Goal: Transaction & Acquisition: Purchase product/service

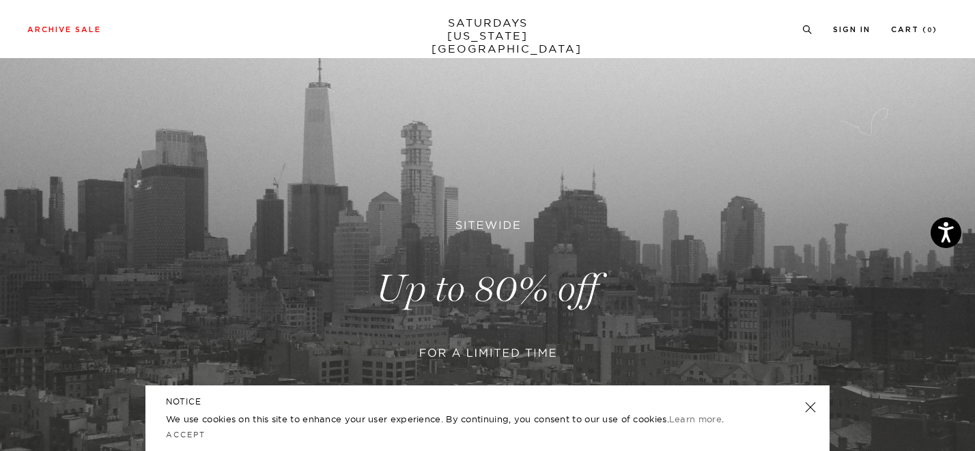
scroll to position [102, 0]
click at [533, 299] on link at bounding box center [487, 289] width 975 height 597
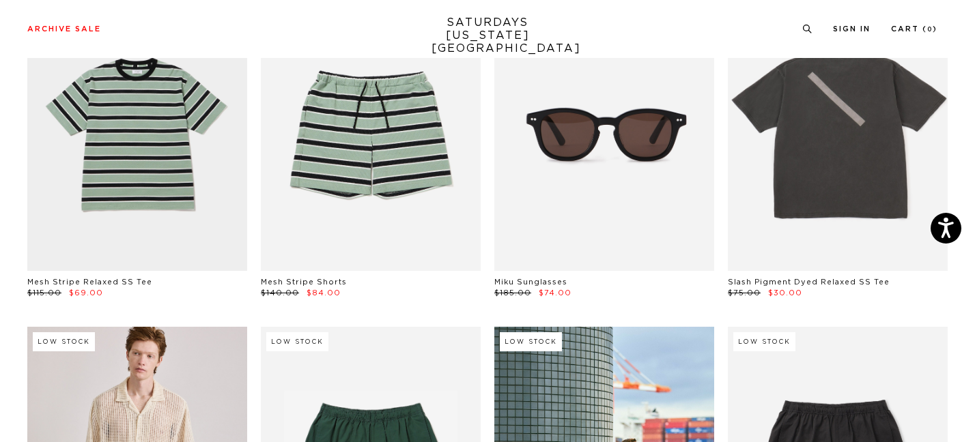
scroll to position [150, 0]
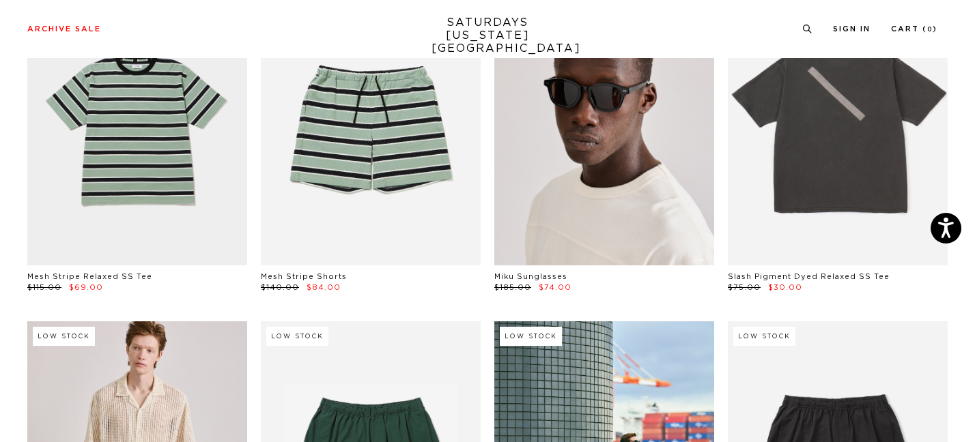
click at [613, 117] on link at bounding box center [604, 127] width 220 height 275
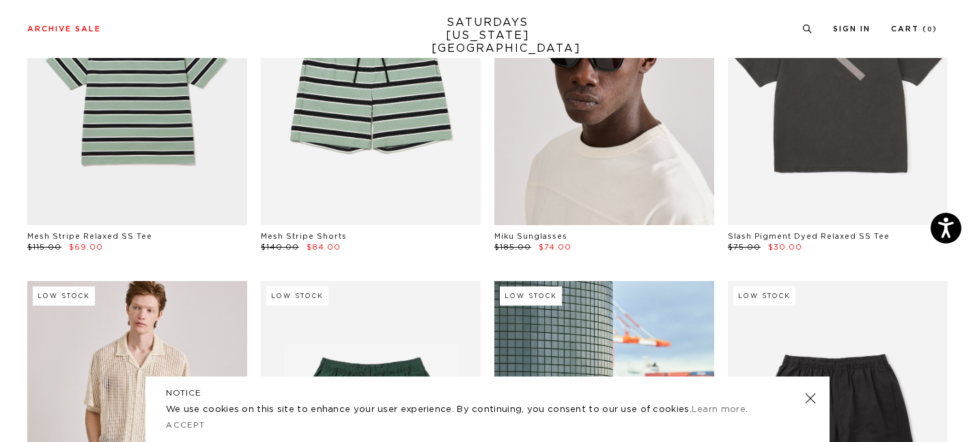
scroll to position [113, 0]
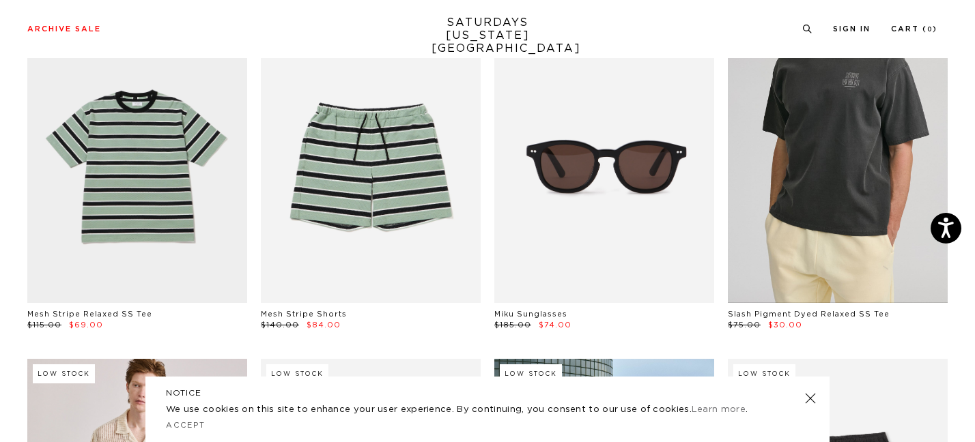
click at [874, 174] on link at bounding box center [838, 165] width 220 height 275
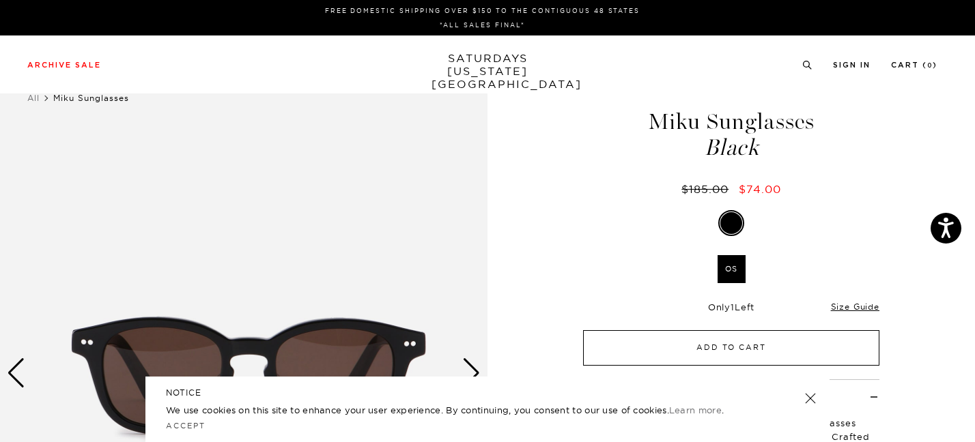
click at [739, 343] on button "Add to Cart" at bounding box center [731, 348] width 296 height 36
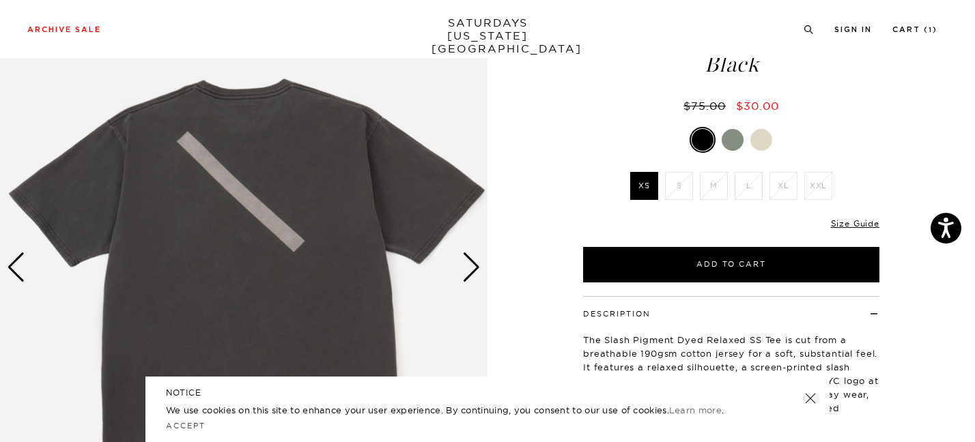
scroll to position [117, 0]
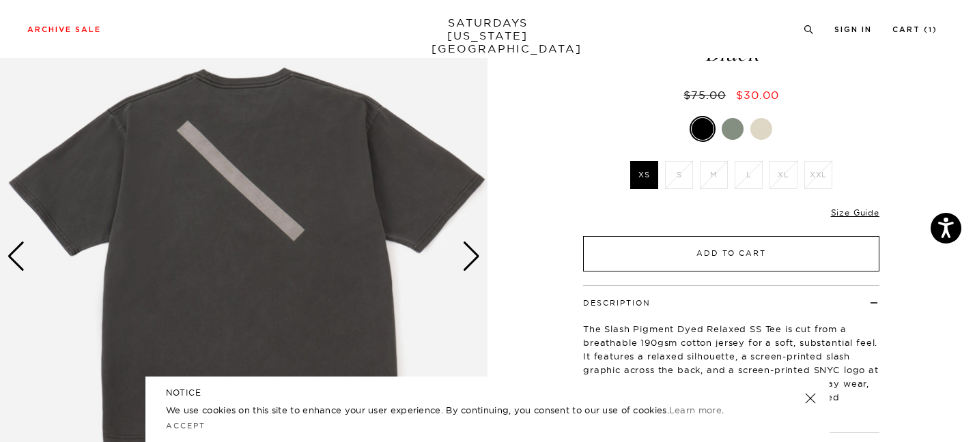
click at [673, 249] on button "Add to Cart" at bounding box center [731, 254] width 296 height 36
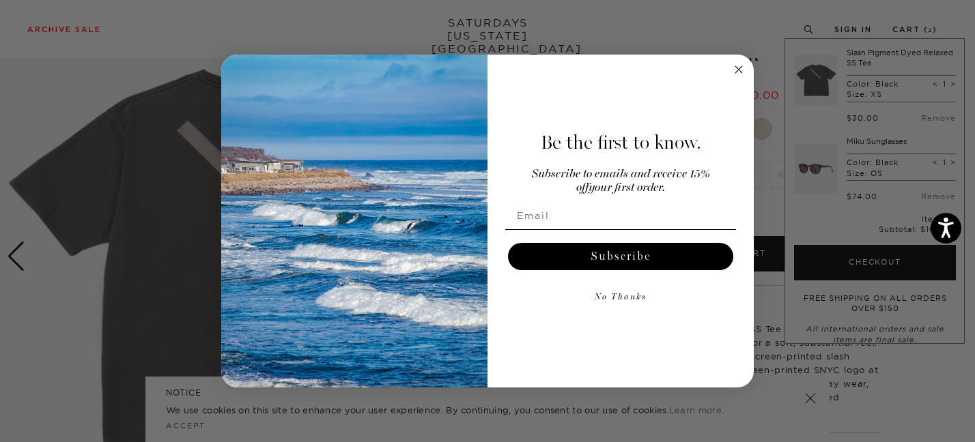
type input "[EMAIL_ADDRESS][DOMAIN_NAME]"
click at [623, 300] on button "No Thanks" at bounding box center [620, 297] width 231 height 27
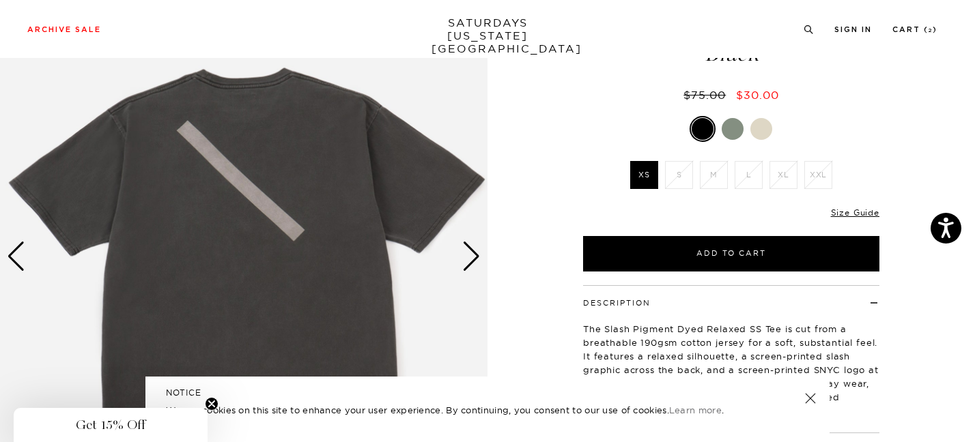
click at [731, 128] on div at bounding box center [733, 129] width 22 height 22
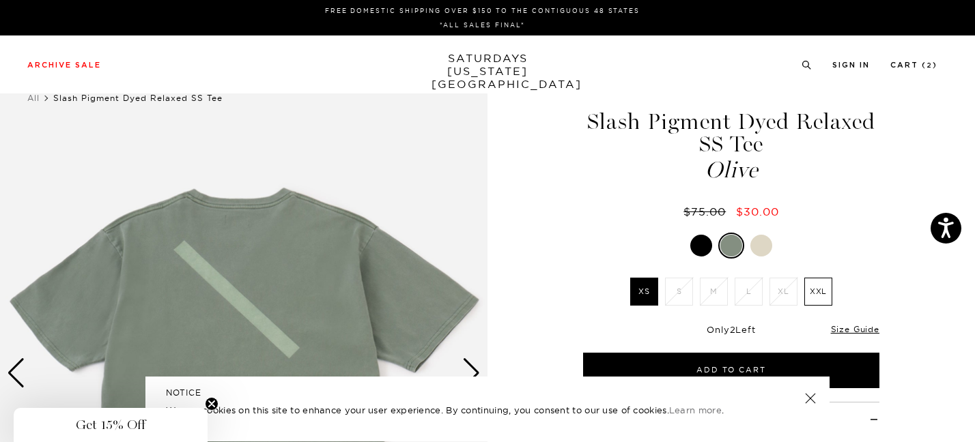
click at [765, 225] on div "Slash Pigment Dyed Relaxed SS Tee Olive $75.00 $30.00 Final sale Slash Pigment …" at bounding box center [731, 374] width 341 height 610
click at [764, 251] on div at bounding box center [761, 246] width 22 height 22
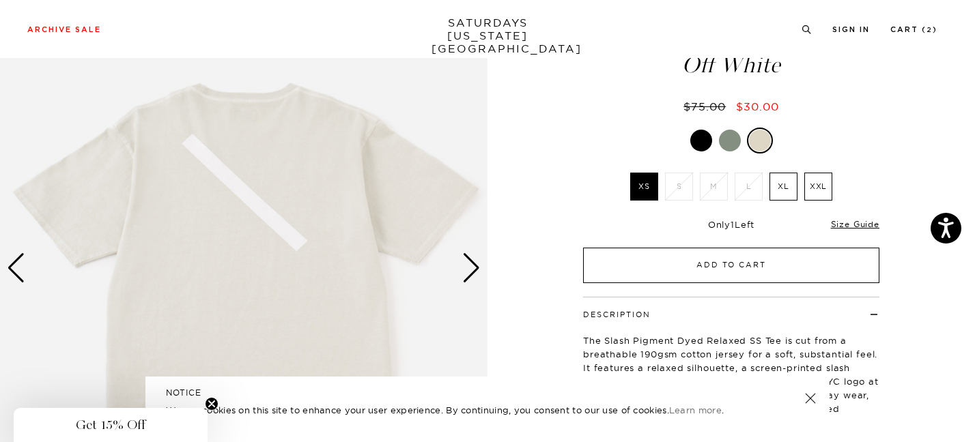
scroll to position [104, 2]
click at [714, 266] on button "Add to Cart" at bounding box center [731, 267] width 296 height 36
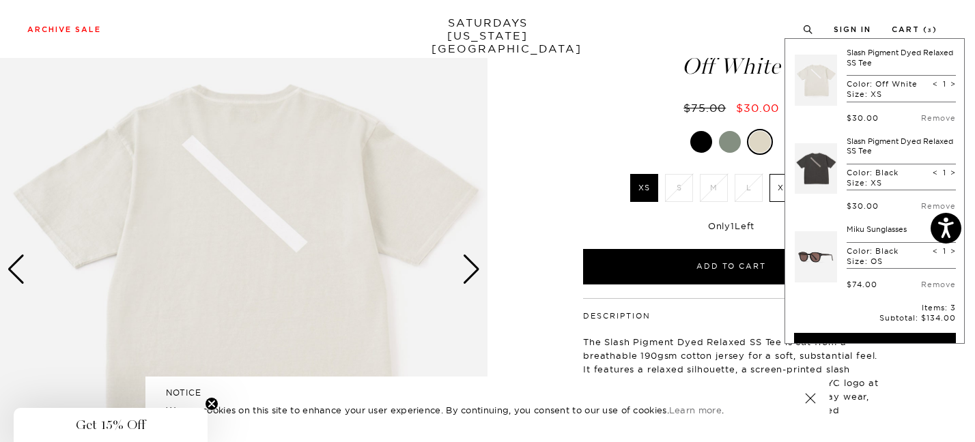
click at [727, 139] on div at bounding box center [730, 142] width 22 height 22
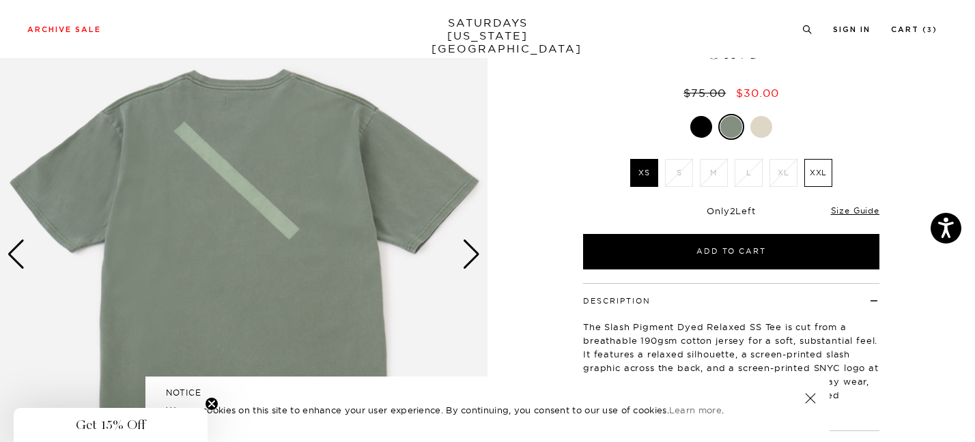
scroll to position [128, 0]
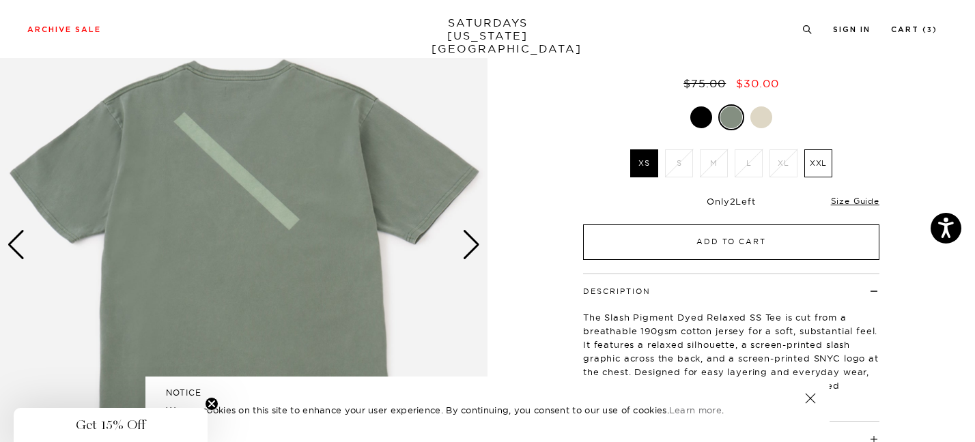
click at [746, 242] on button "Add to Cart" at bounding box center [731, 243] width 296 height 36
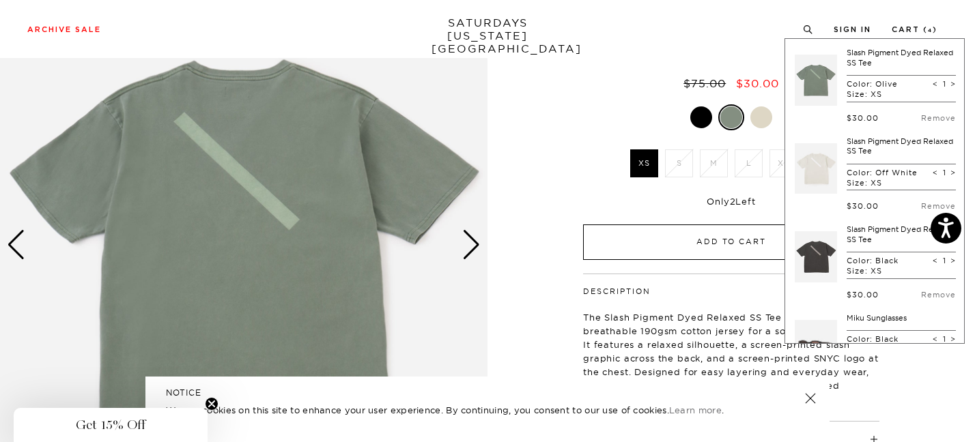
click at [746, 242] on button "Add to Cart" at bounding box center [731, 243] width 296 height 36
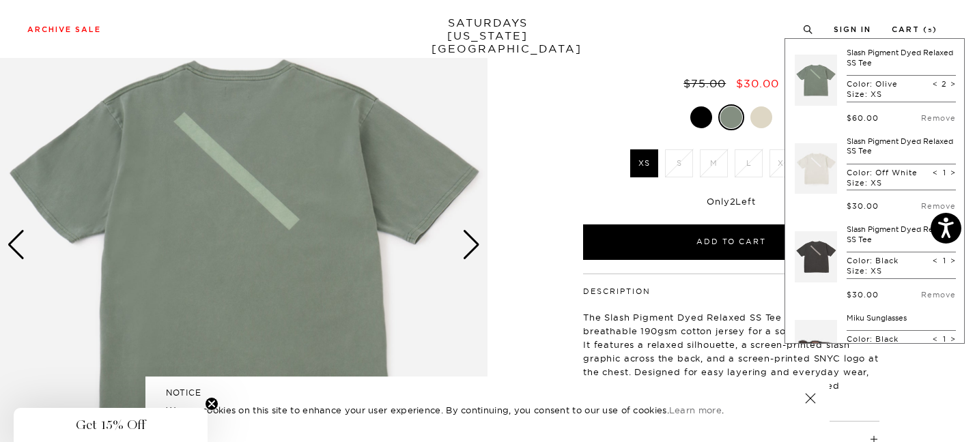
click at [580, 191] on div "Olive XS S M L XL XXL" at bounding box center [731, 182] width 341 height 156
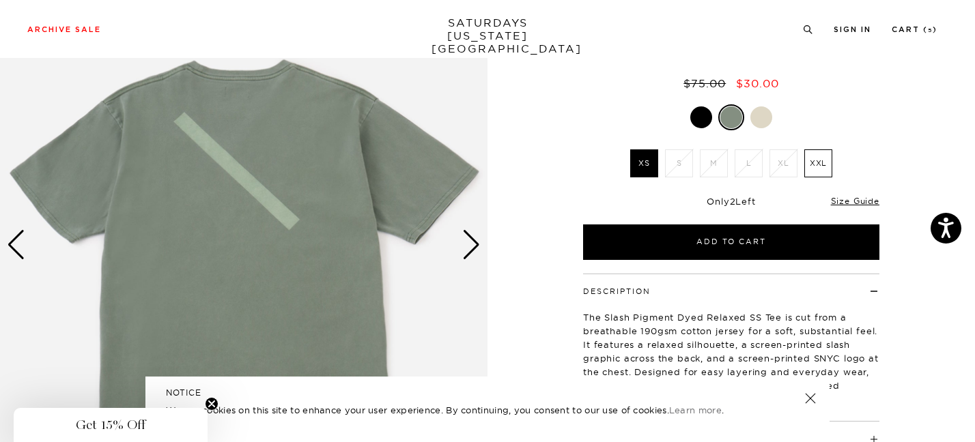
click at [20, 246] on div "Previous slide" at bounding box center [16, 245] width 18 height 30
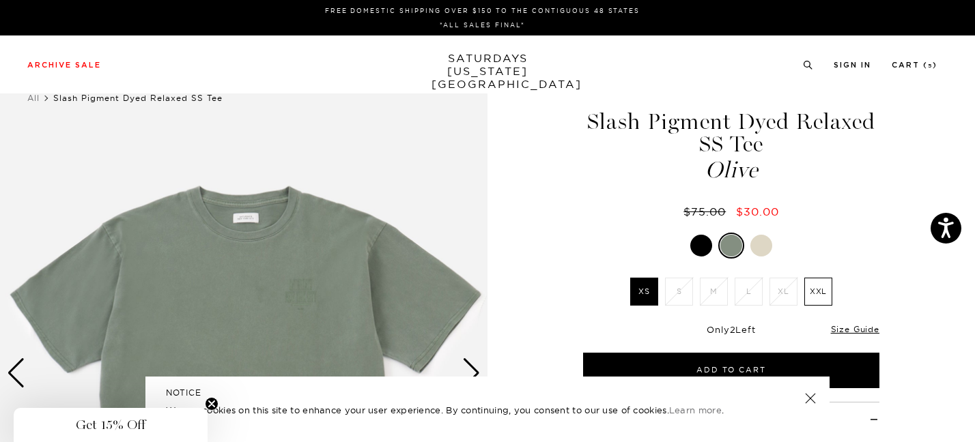
scroll to position [0, 0]
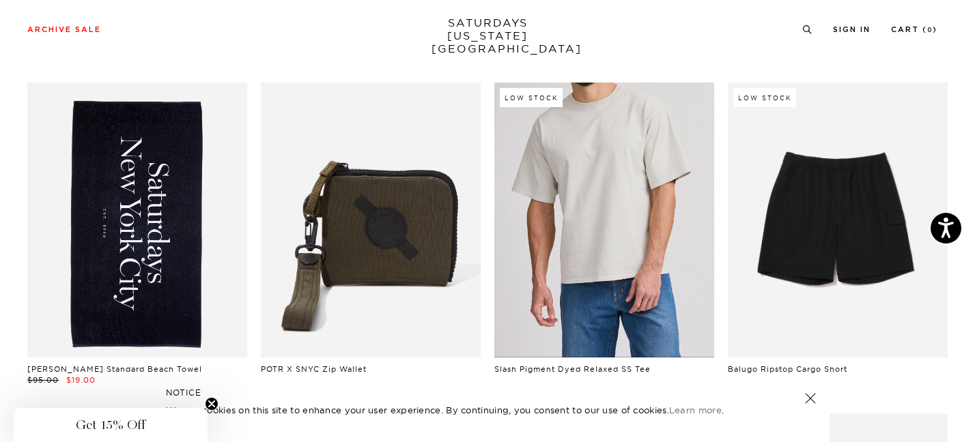
scroll to position [1396, 3]
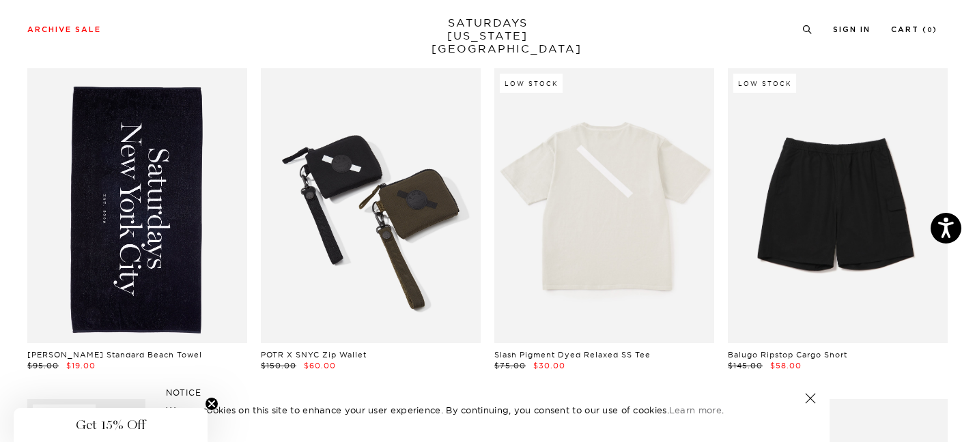
click at [352, 168] on link at bounding box center [371, 205] width 220 height 275
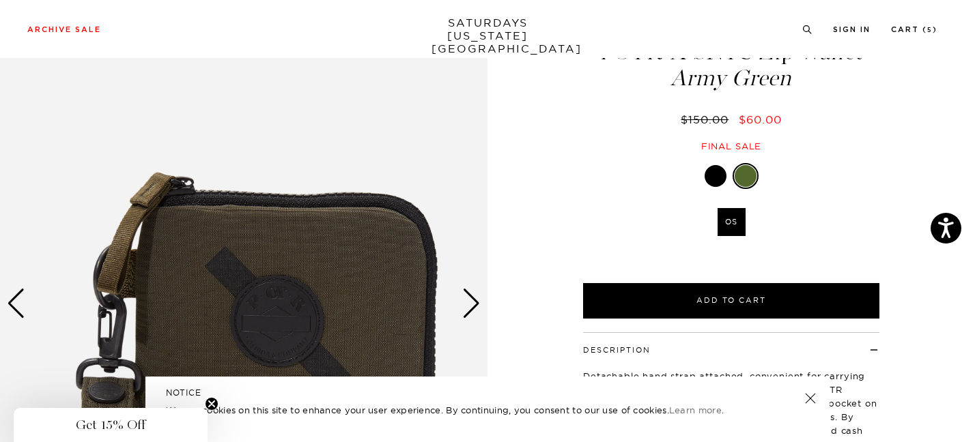
scroll to position [68, 8]
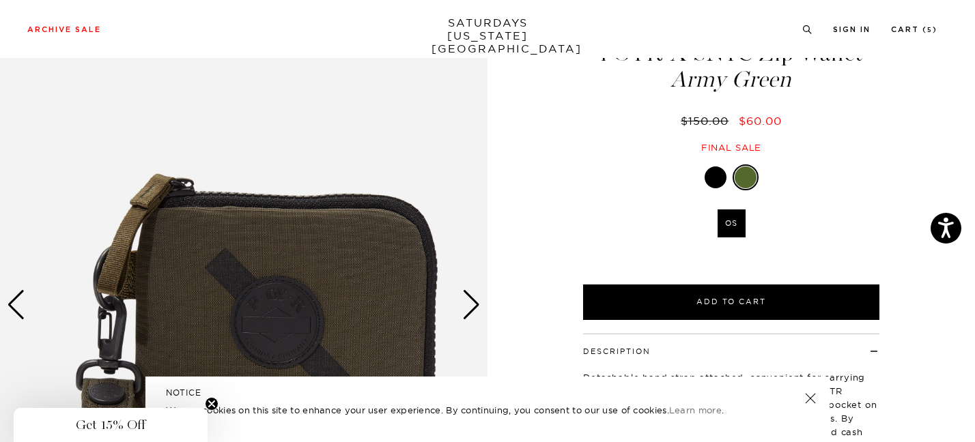
click at [710, 173] on div at bounding box center [716, 178] width 22 height 22
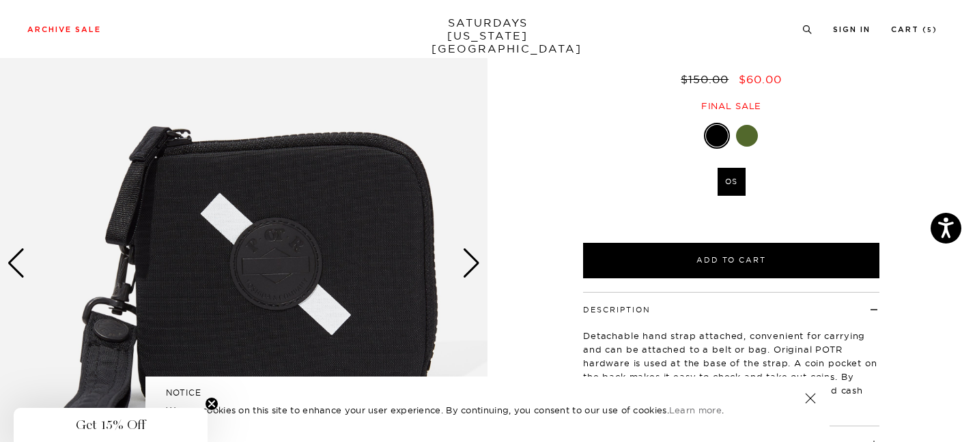
scroll to position [109, 0]
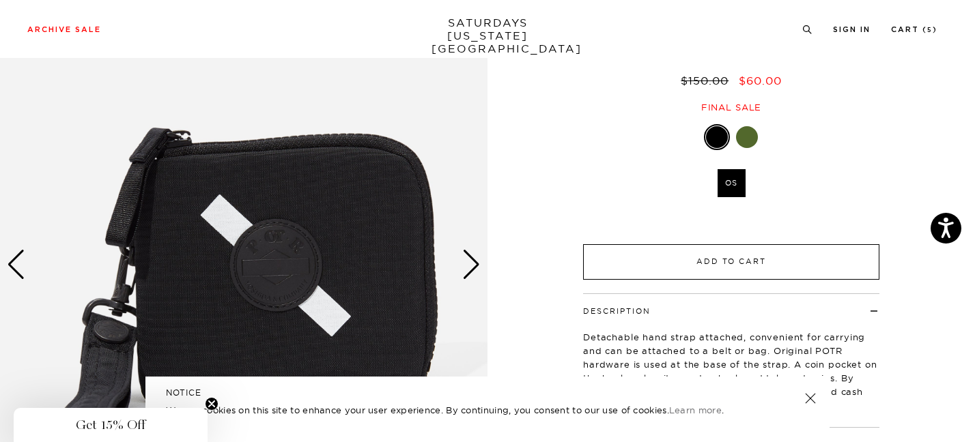
click at [641, 259] on button "Add to Cart" at bounding box center [731, 262] width 296 height 36
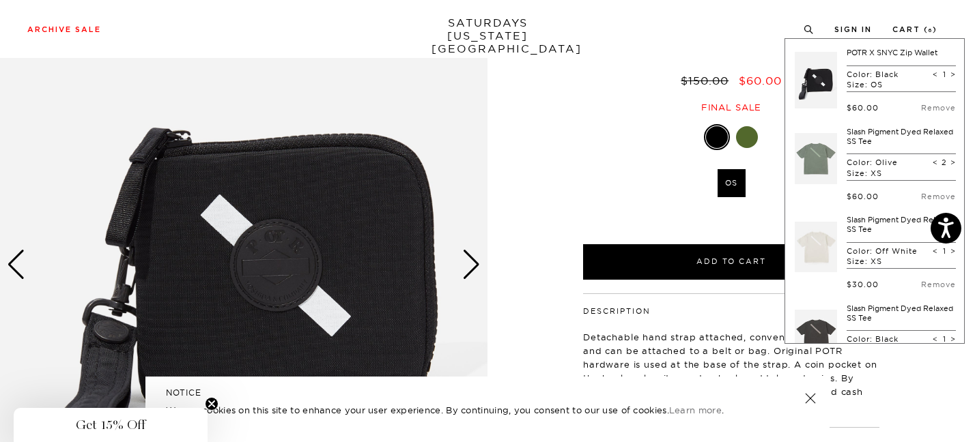
click at [747, 132] on div at bounding box center [747, 137] width 22 height 22
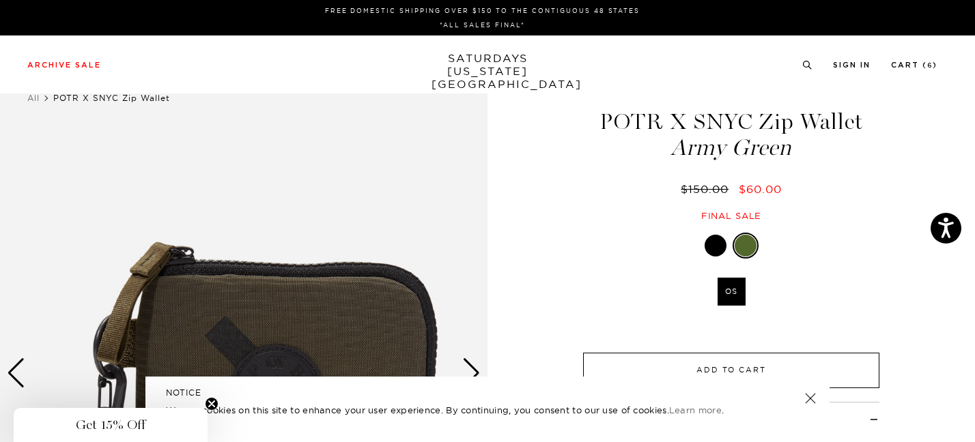
click at [666, 373] on button "Add to Cart" at bounding box center [731, 371] width 296 height 36
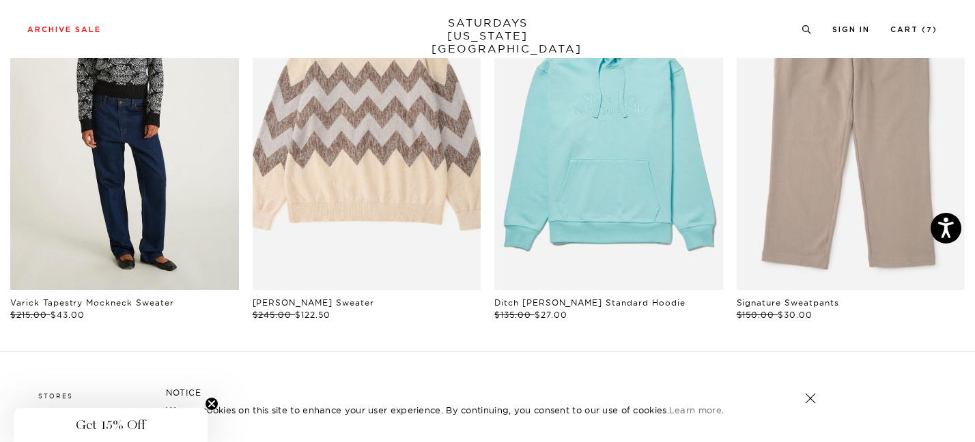
scroll to position [808, 8]
click at [132, 177] on link "files/W32413PO03-BLACK_06.jpg" at bounding box center [124, 117] width 229 height 343
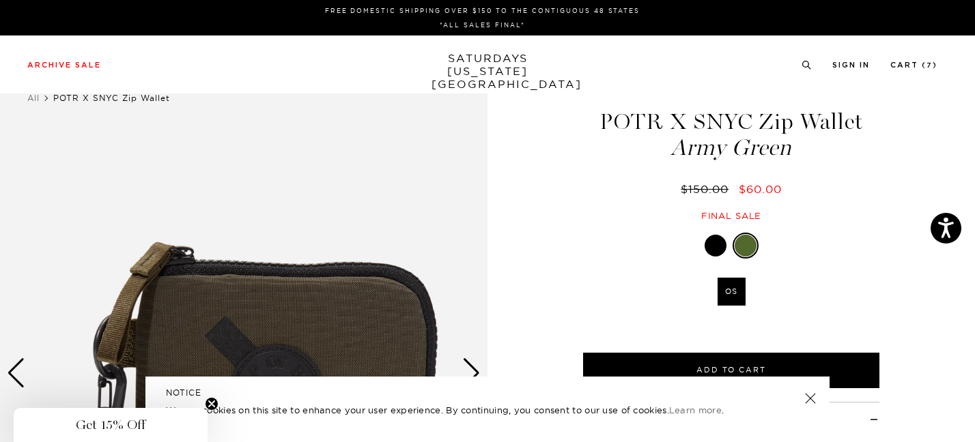
scroll to position [0, 8]
click at [481, 60] on link "SATURDAYS [US_STATE][GEOGRAPHIC_DATA]" at bounding box center [488, 71] width 113 height 39
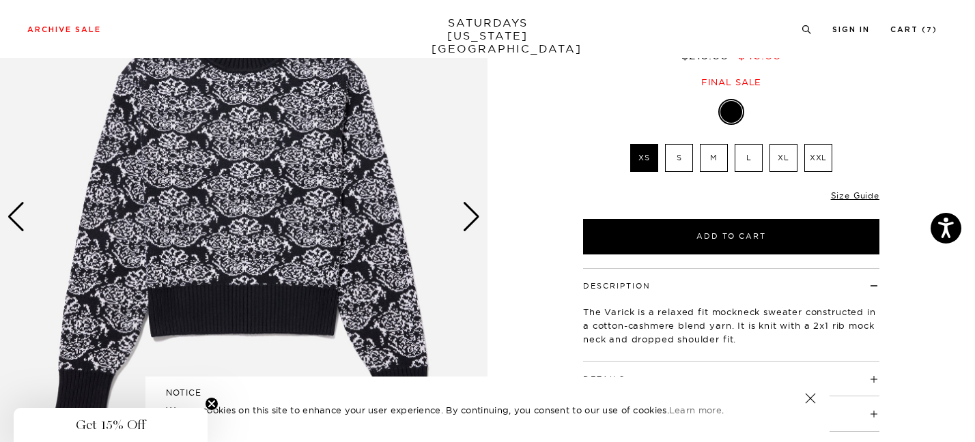
scroll to position [161, 0]
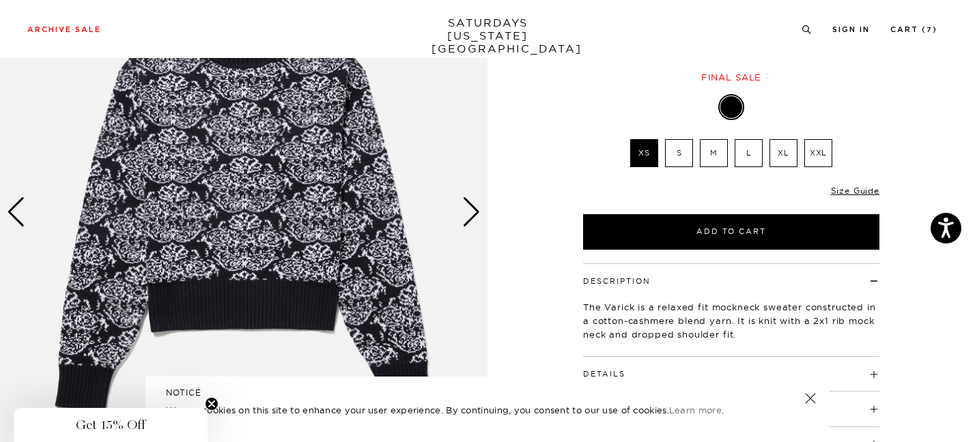
click at [477, 216] on div "Next slide" at bounding box center [471, 212] width 18 height 30
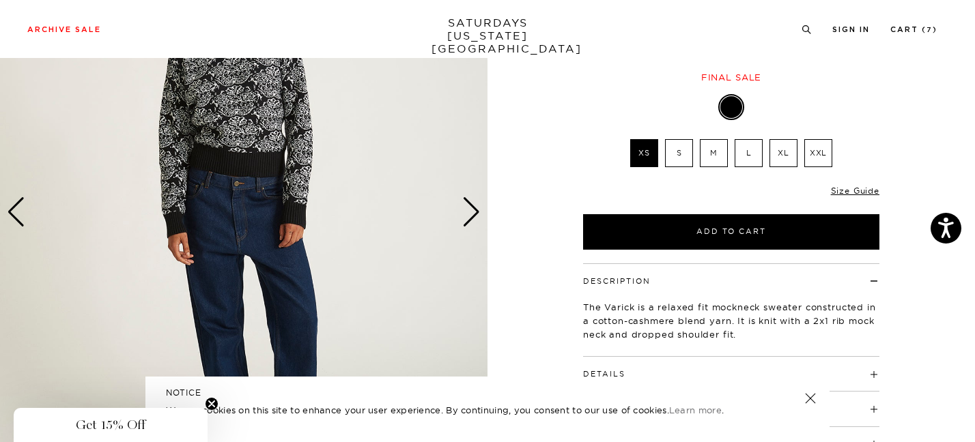
click at [473, 218] on div "Next slide" at bounding box center [471, 212] width 18 height 30
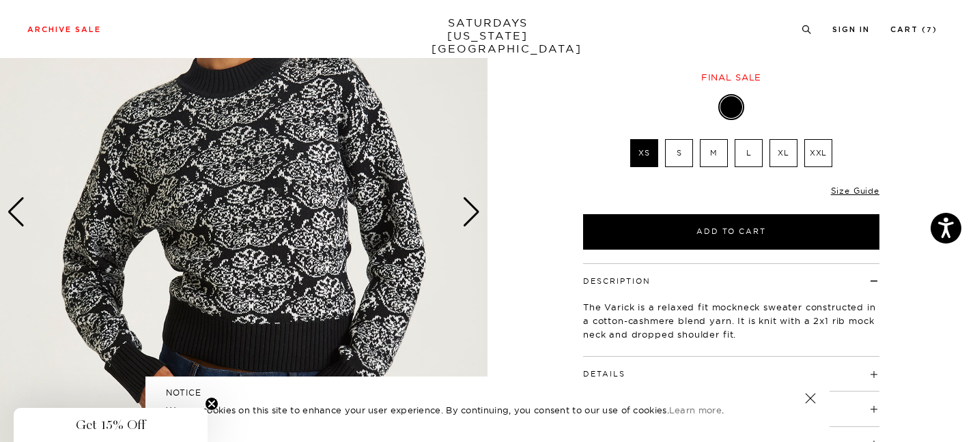
click at [473, 218] on div "Next slide" at bounding box center [471, 212] width 18 height 30
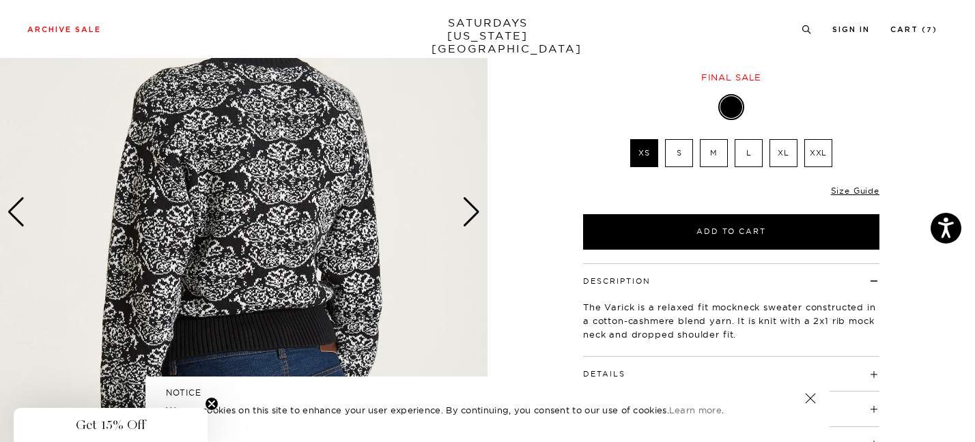
scroll to position [157, 4]
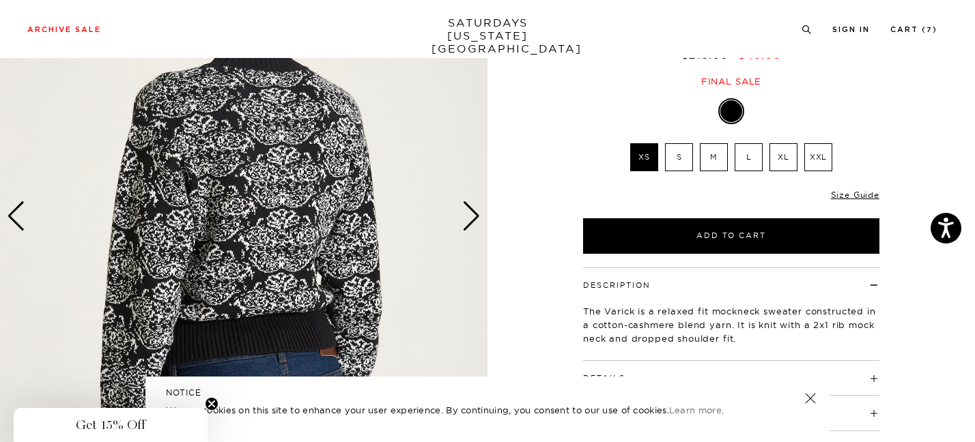
click at [668, 154] on label "S" at bounding box center [679, 157] width 28 height 28
click at [0, 0] on input "S" at bounding box center [0, 0] width 0 height 0
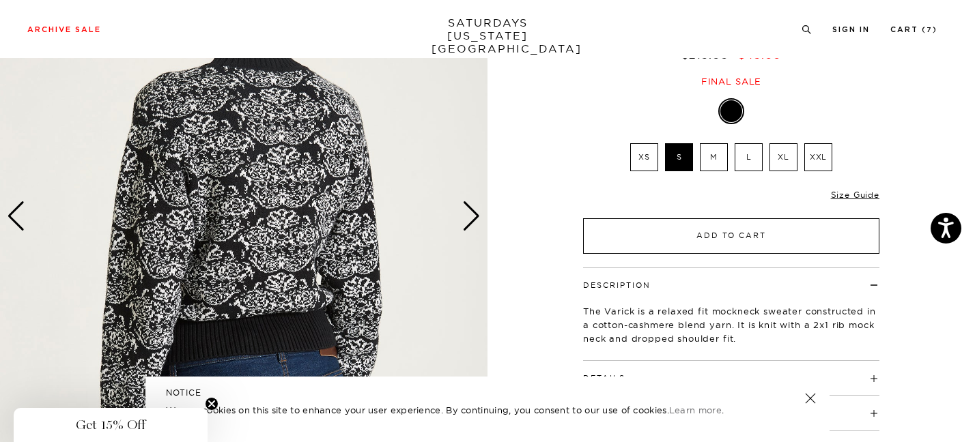
click at [682, 234] on button "Add to Cart" at bounding box center [731, 236] width 296 height 36
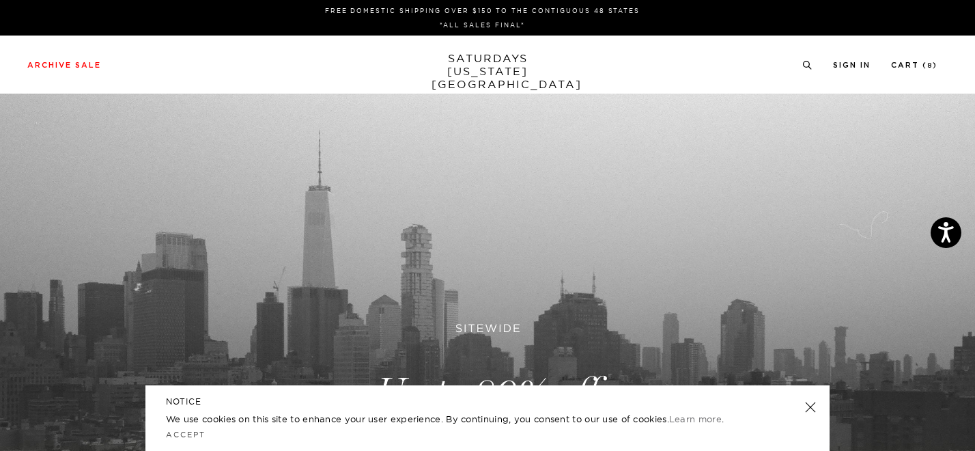
click at [62, 356] on link at bounding box center [487, 392] width 975 height 597
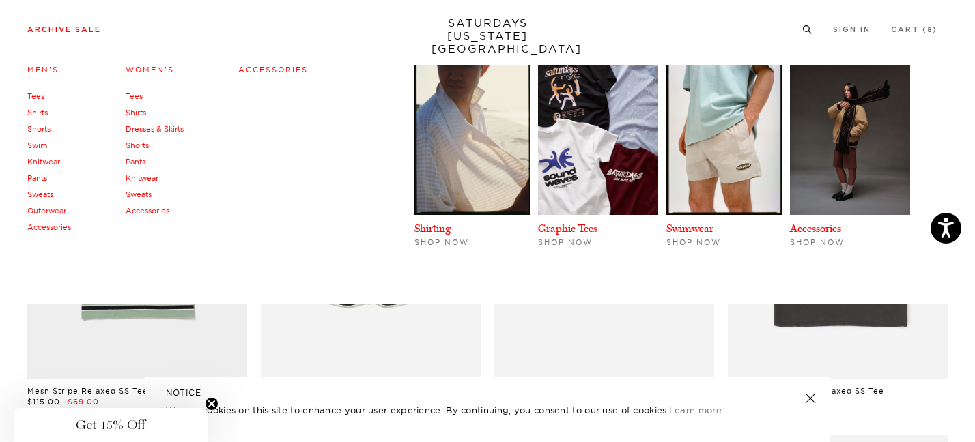
click at [37, 59] on div "Men's Tees Shirts Shorts Swim Knitwear Pants Sweats Outerwear" at bounding box center [487, 181] width 975 height 246
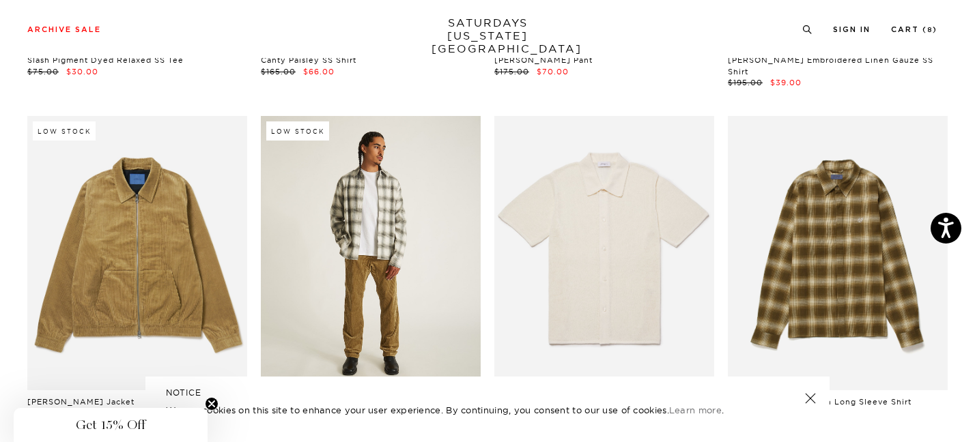
scroll to position [4015, 1]
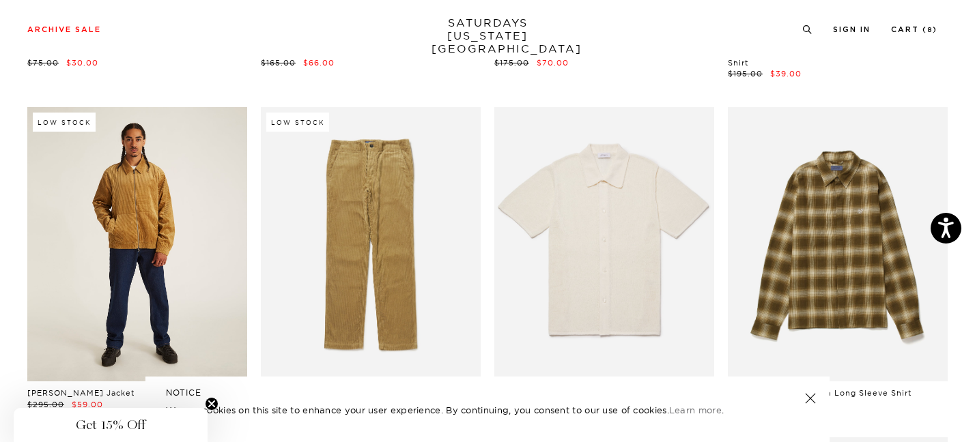
click at [147, 202] on link at bounding box center [137, 244] width 220 height 275
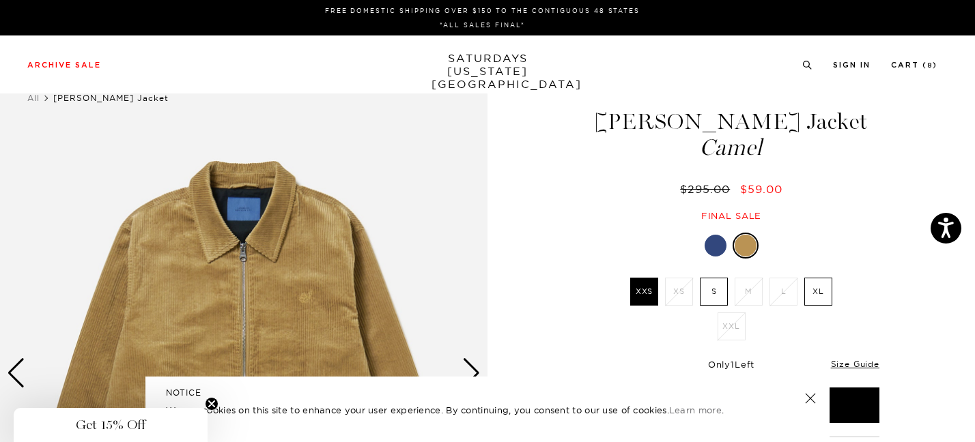
click at [822, 290] on label "XL" at bounding box center [818, 292] width 28 height 28
click at [0, 0] on input "XL" at bounding box center [0, 0] width 0 height 0
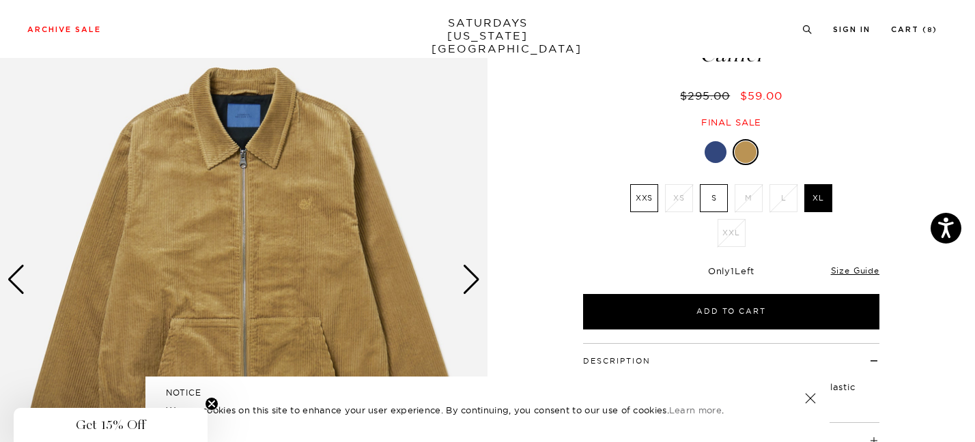
scroll to position [94, 0]
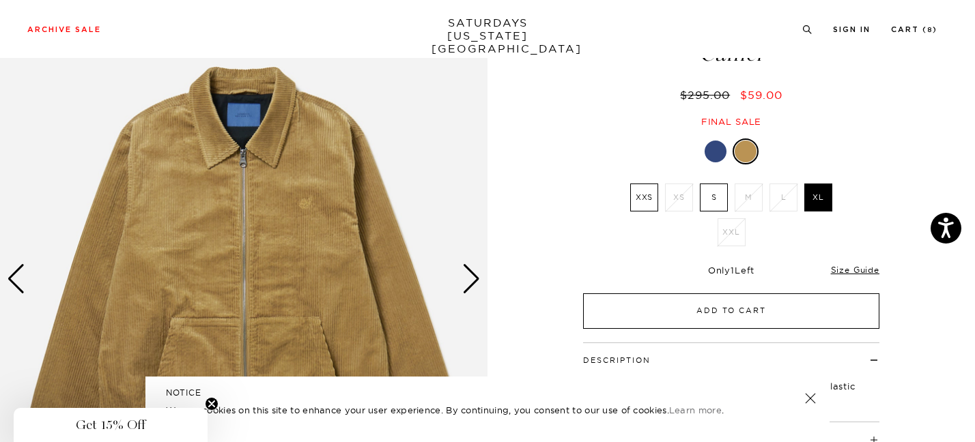
click at [744, 305] on button "Add to Cart" at bounding box center [731, 312] width 296 height 36
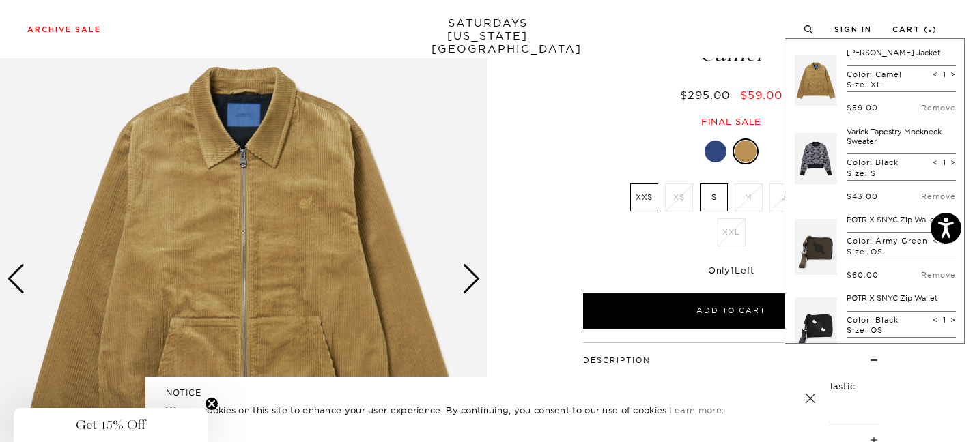
click at [716, 146] on div at bounding box center [716, 152] width 22 height 22
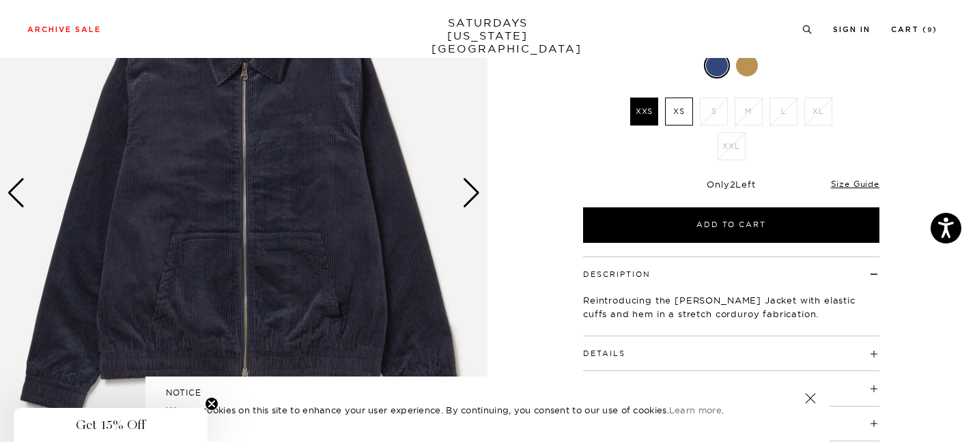
scroll to position [180, 0]
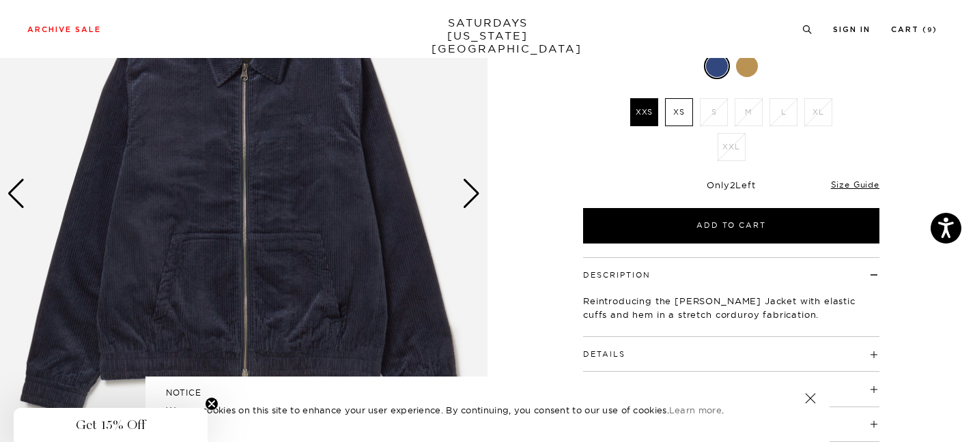
click at [474, 184] on div "Next slide" at bounding box center [471, 194] width 18 height 30
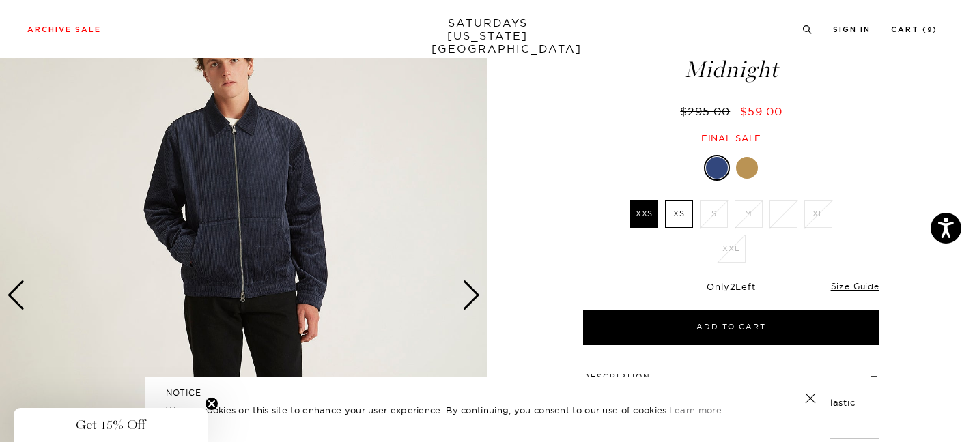
scroll to position [79, 0]
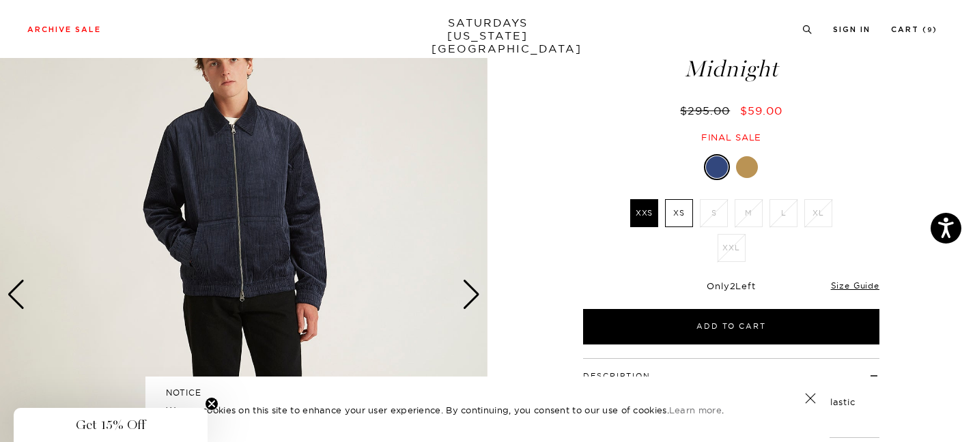
click at [471, 292] on div "Next slide" at bounding box center [471, 295] width 18 height 30
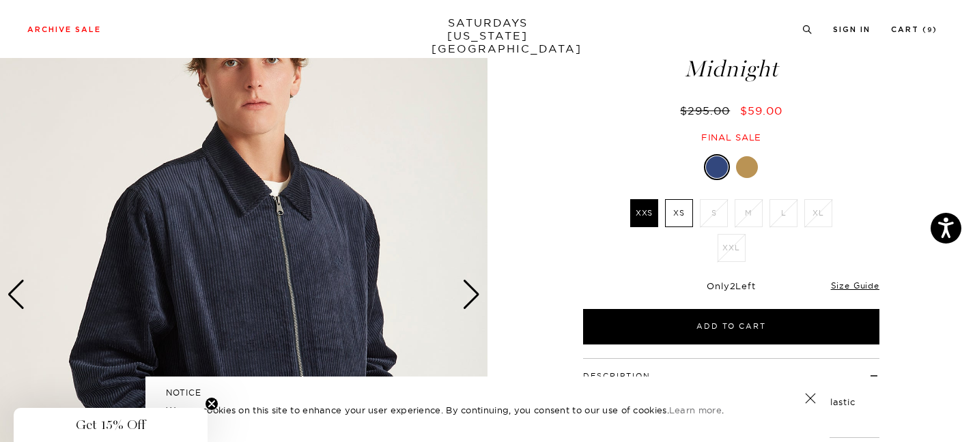
click at [473, 294] on div "Next slide" at bounding box center [471, 295] width 18 height 30
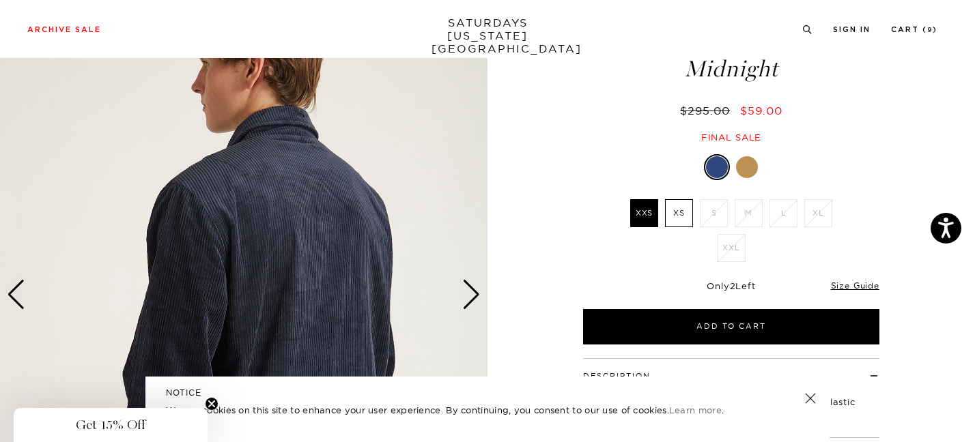
click at [679, 211] on label "XS" at bounding box center [679, 213] width 28 height 28
click at [0, 0] on input "XS" at bounding box center [0, 0] width 0 height 0
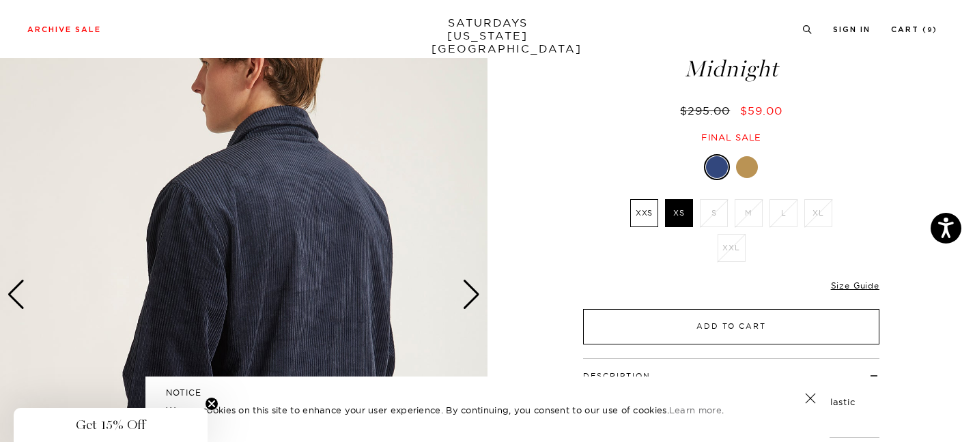
click at [679, 325] on button "Add to Cart" at bounding box center [731, 327] width 296 height 36
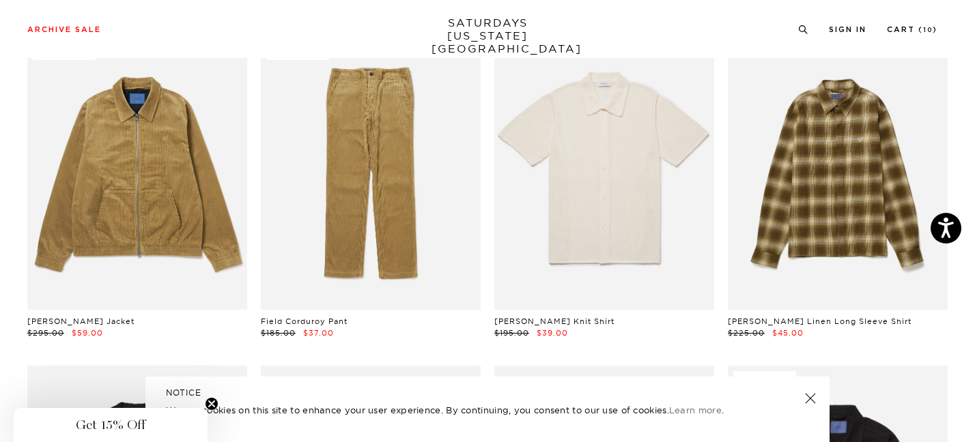
scroll to position [4088, 1]
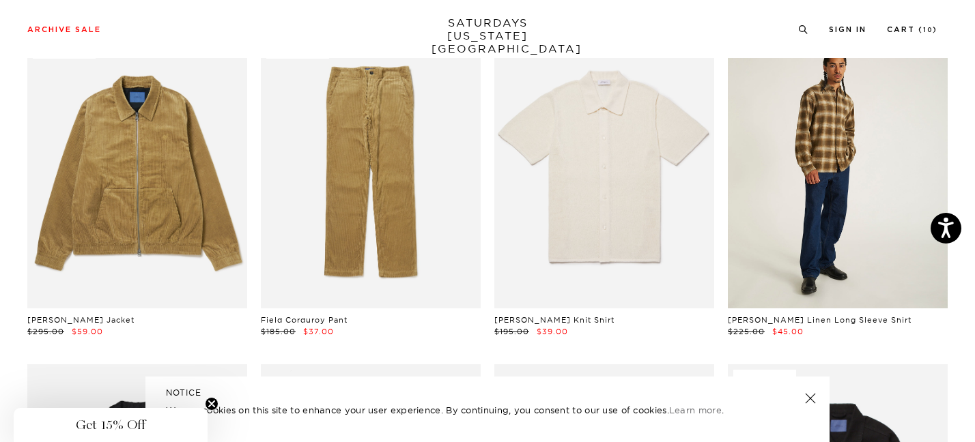
click at [828, 124] on link at bounding box center [838, 171] width 220 height 275
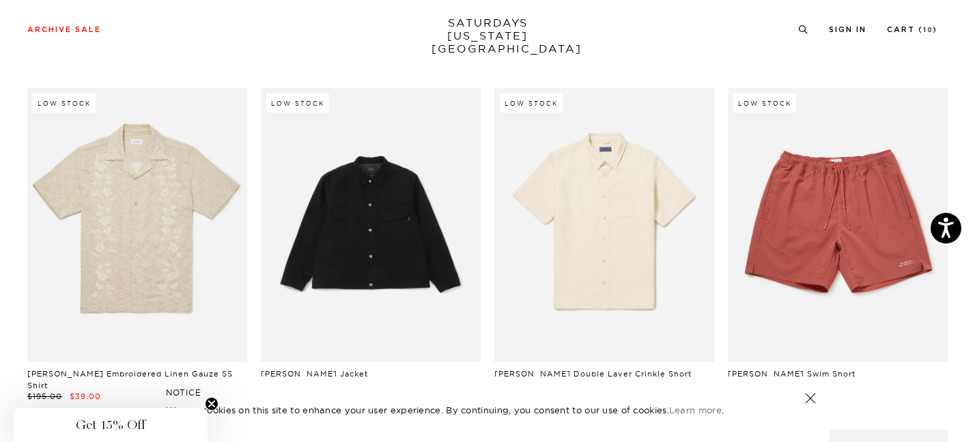
scroll to position [9682, 2]
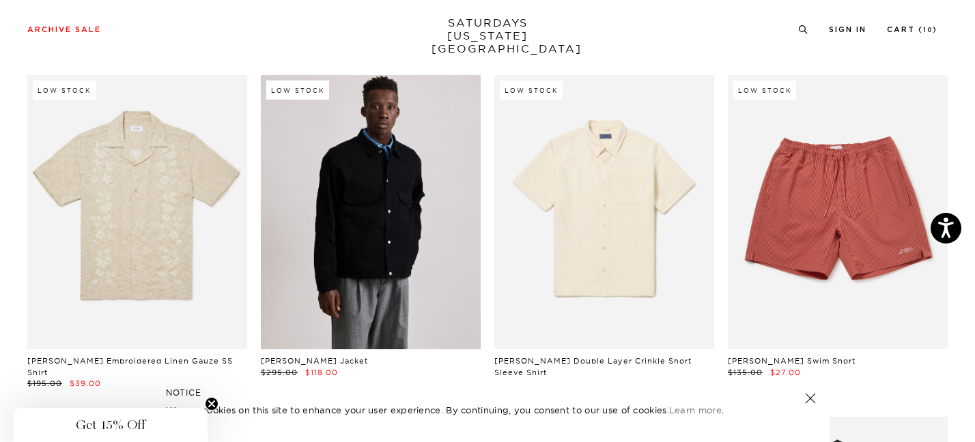
click at [375, 185] on link at bounding box center [371, 212] width 220 height 275
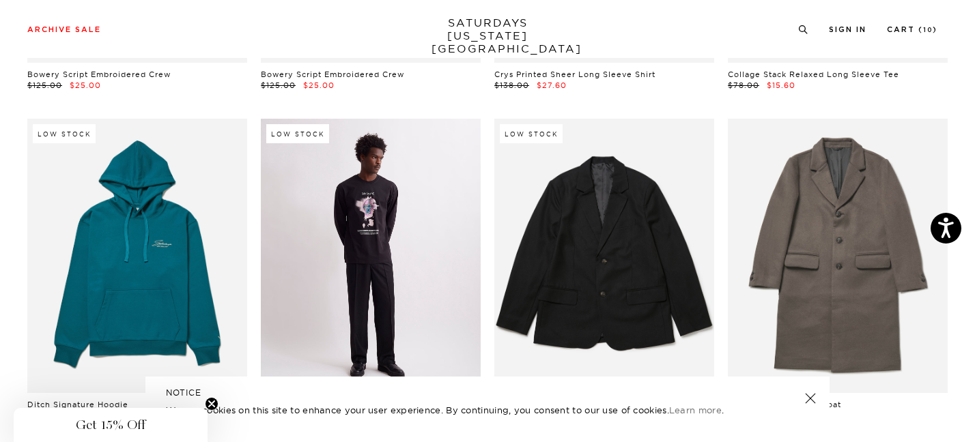
scroll to position [10620, 3]
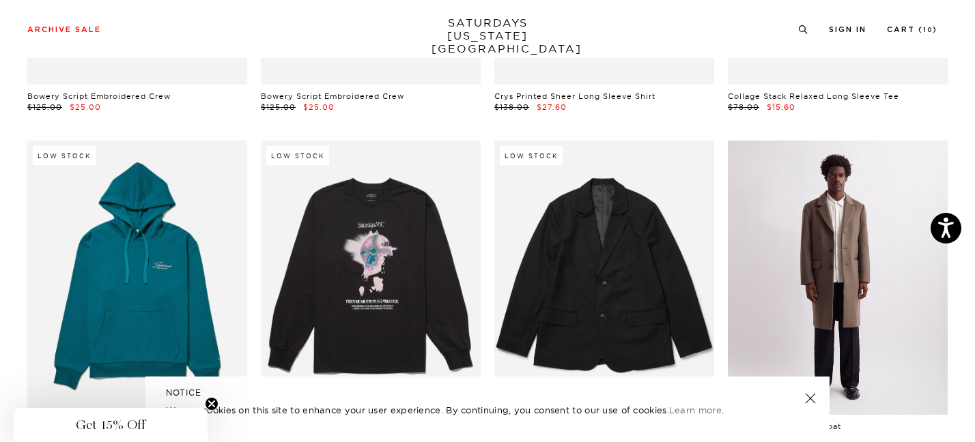
click at [845, 204] on link at bounding box center [838, 278] width 220 height 275
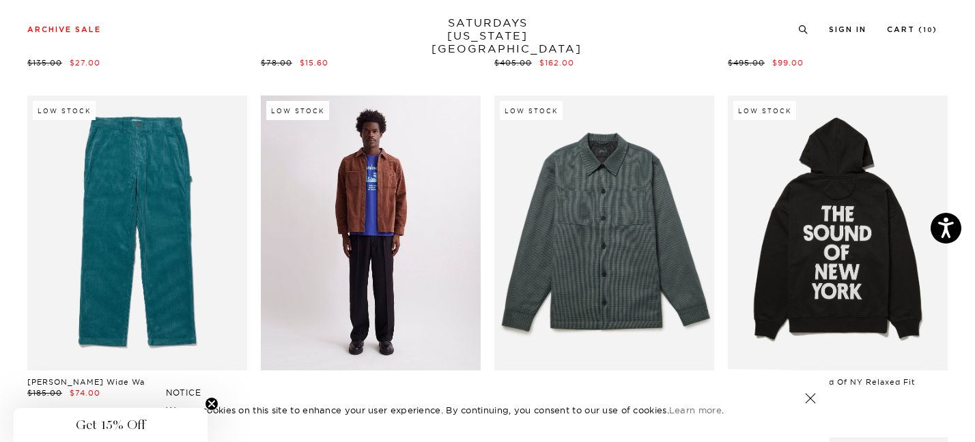
scroll to position [10992, 5]
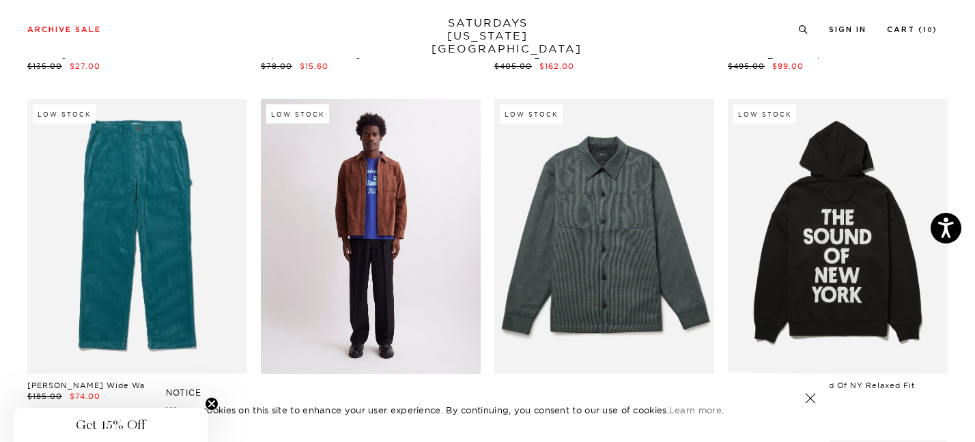
click at [376, 189] on link at bounding box center [371, 236] width 220 height 275
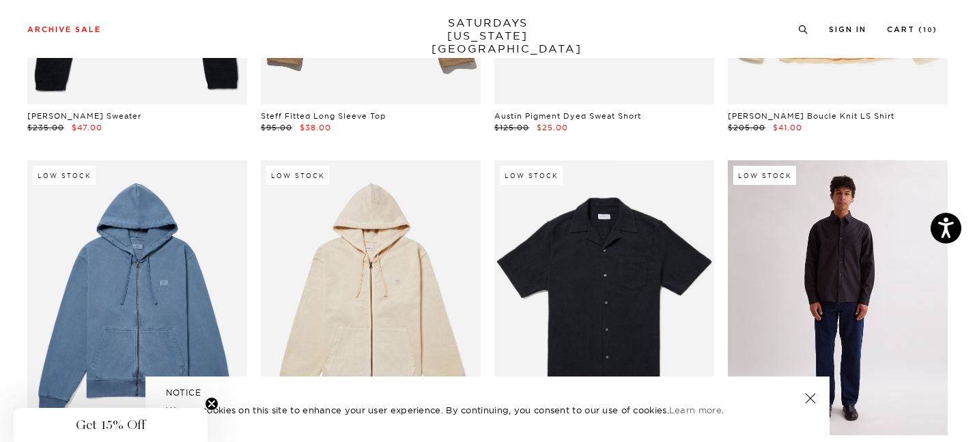
scroll to position [13283, 6]
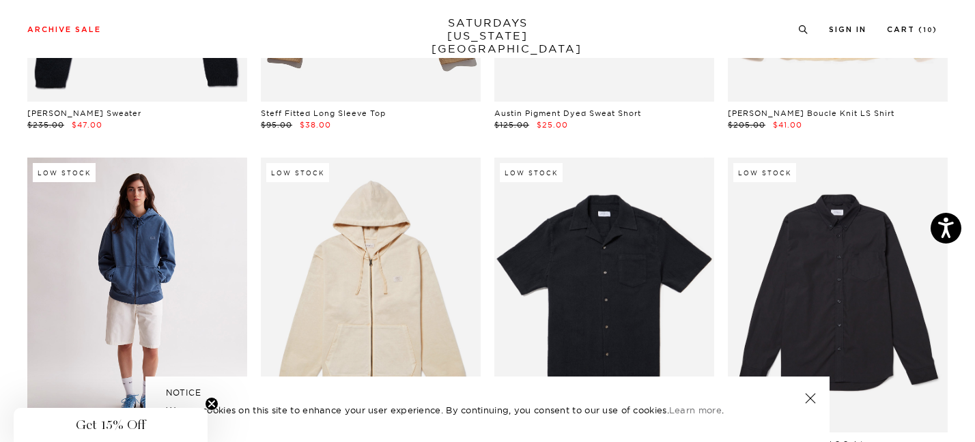
click at [128, 195] on link at bounding box center [137, 295] width 220 height 275
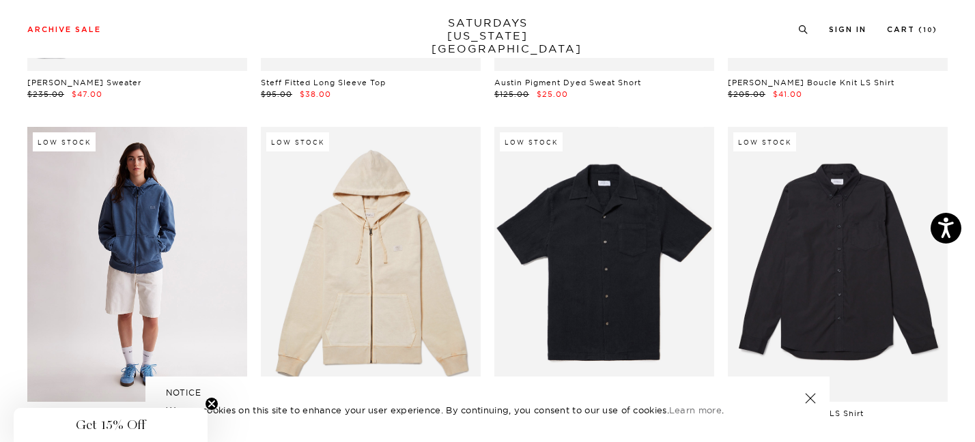
scroll to position [13315, 4]
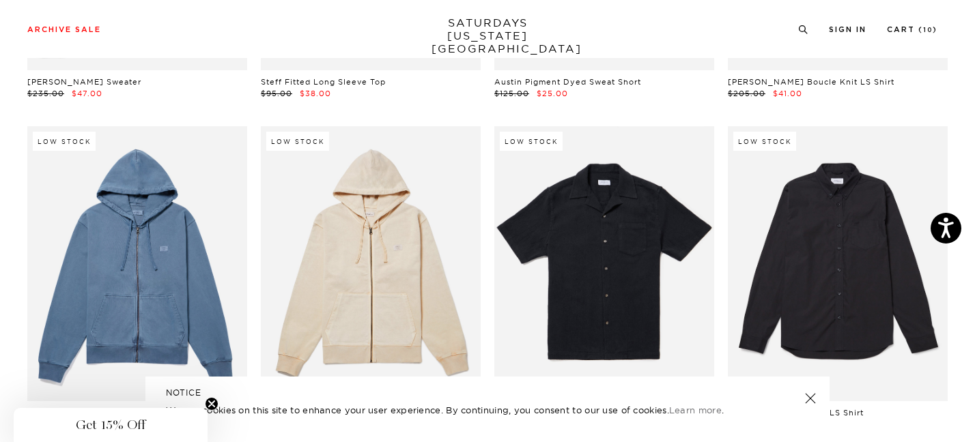
click at [135, 308] on div "Low Stock Canal Pigment Dyed Zip Hoodie $175.00 $35.00" at bounding box center [137, 278] width 220 height 304
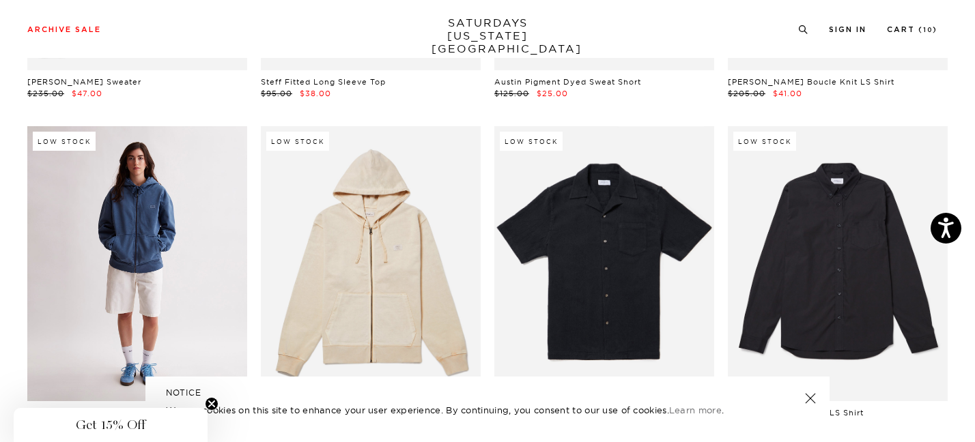
click at [140, 169] on link at bounding box center [137, 263] width 220 height 275
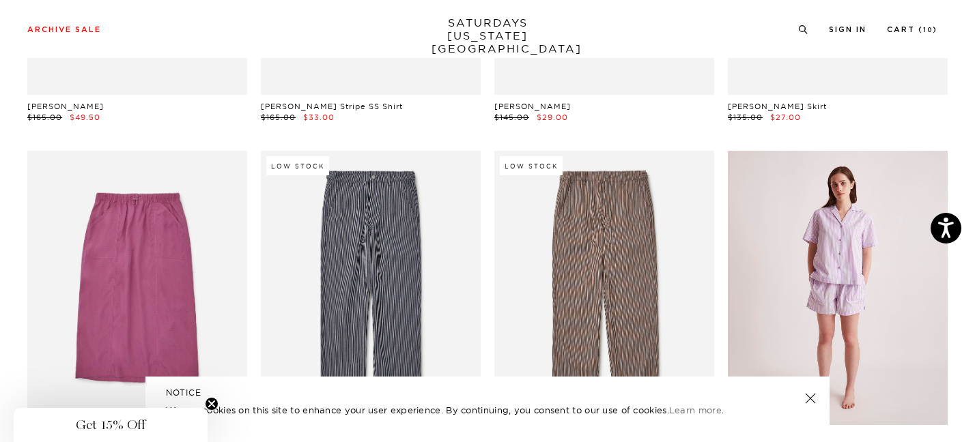
scroll to position [16932, 3]
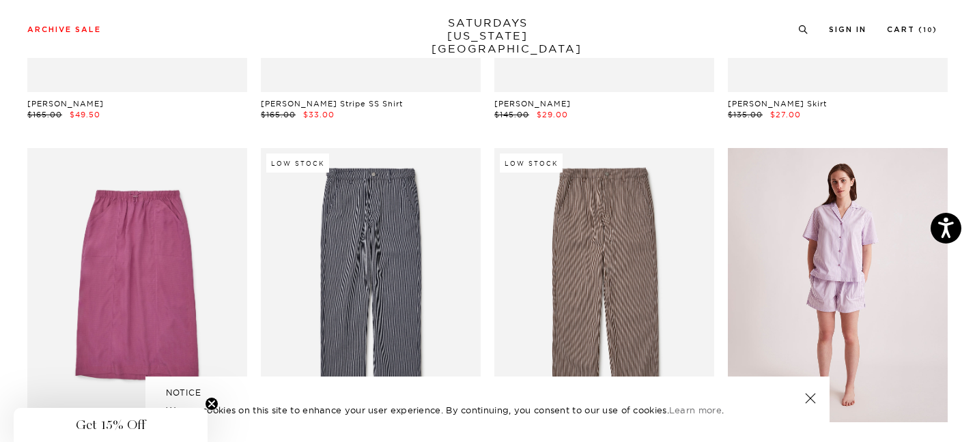
click at [848, 171] on link at bounding box center [838, 285] width 220 height 275
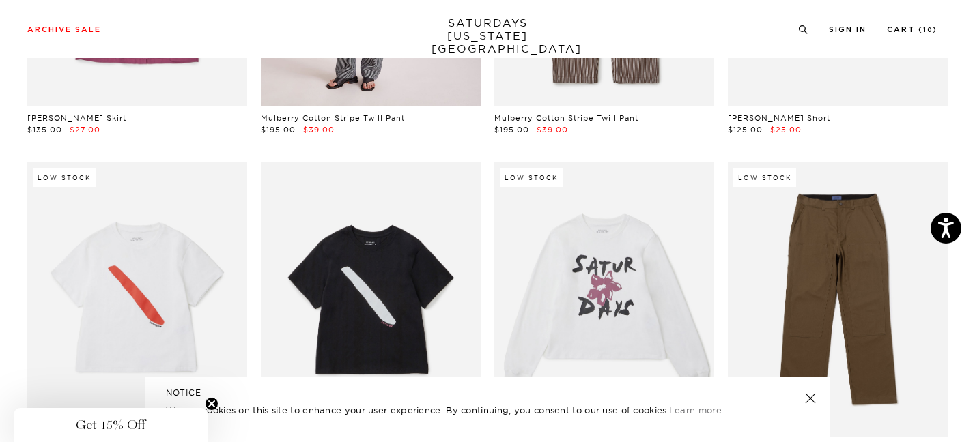
scroll to position [17250, 3]
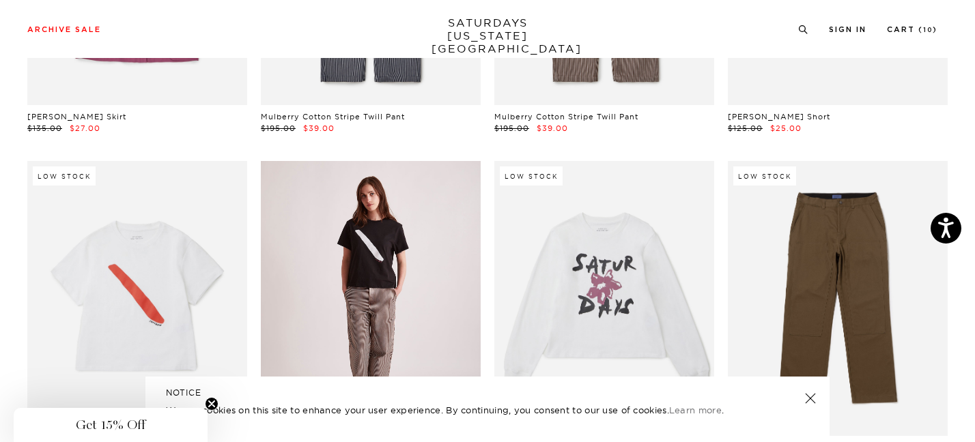
click at [385, 185] on link at bounding box center [371, 298] width 220 height 275
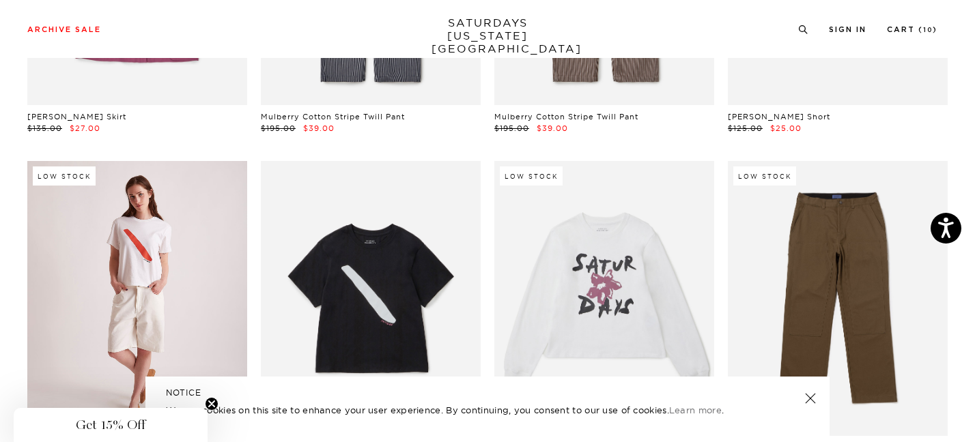
click at [147, 161] on link at bounding box center [137, 298] width 220 height 275
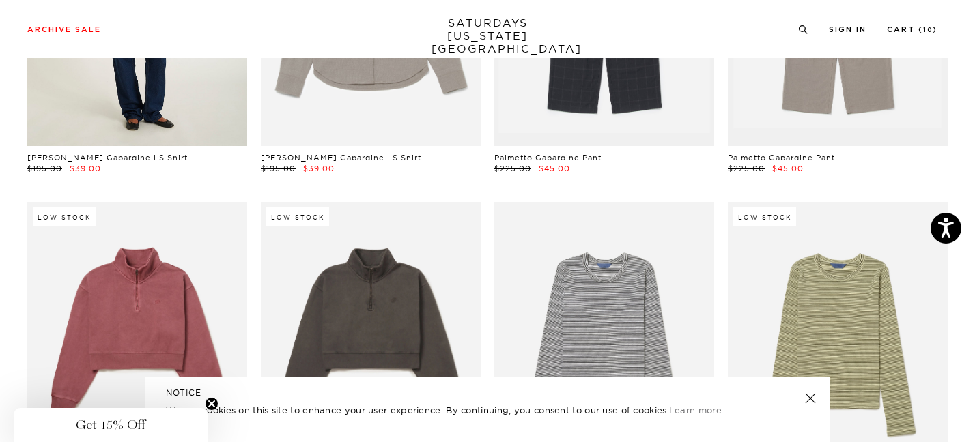
scroll to position [20192, 3]
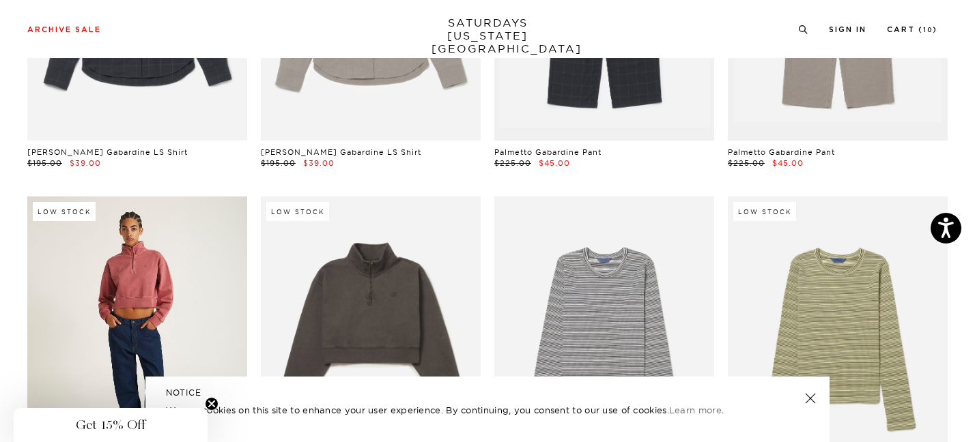
click at [212, 247] on link at bounding box center [137, 334] width 220 height 275
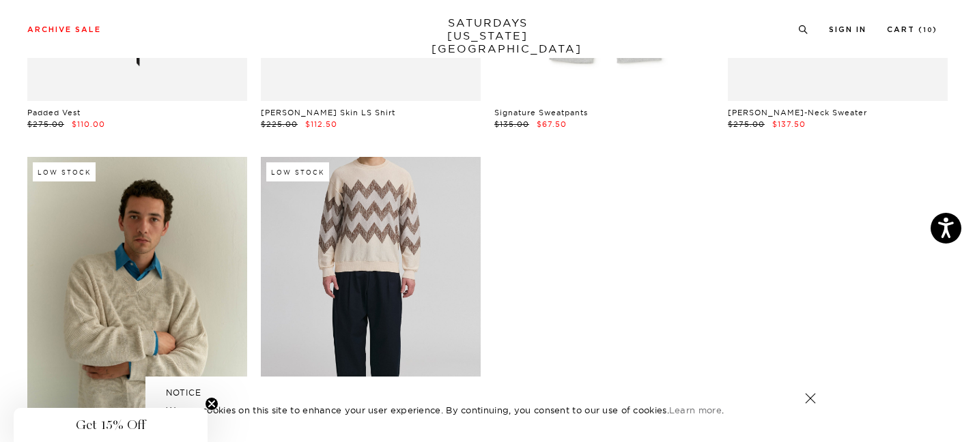
scroll to position [22229, 6]
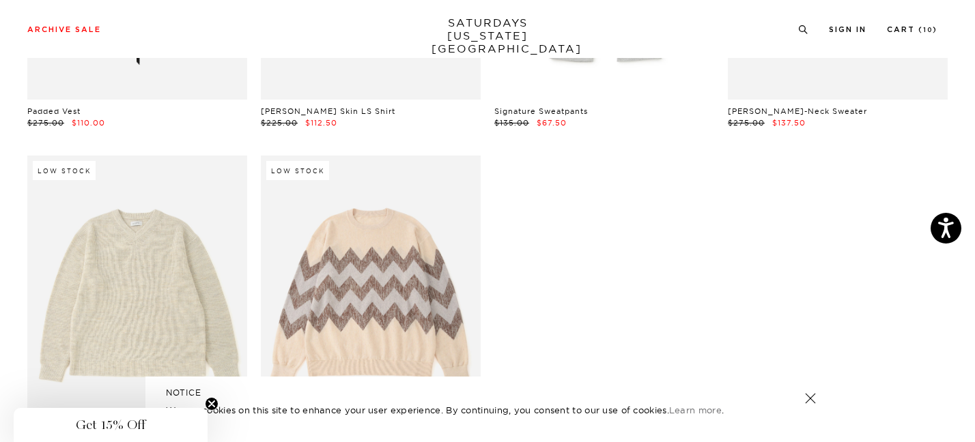
click at [152, 188] on link at bounding box center [137, 293] width 220 height 275
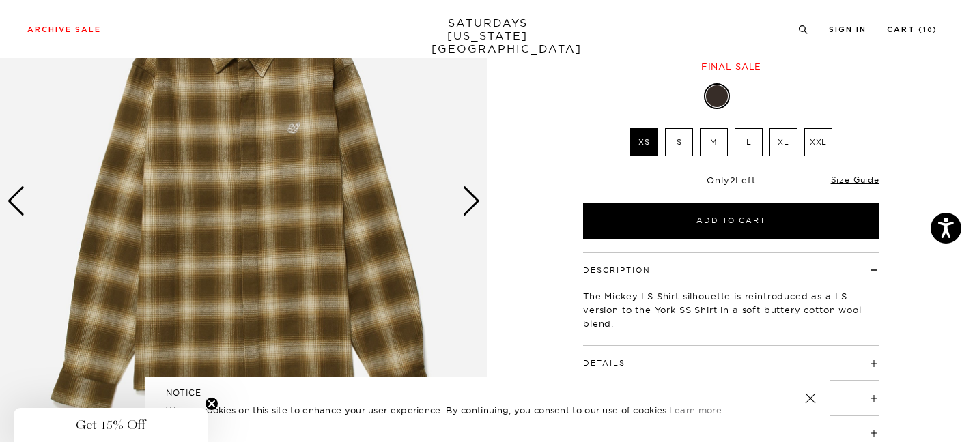
scroll to position [174, 0]
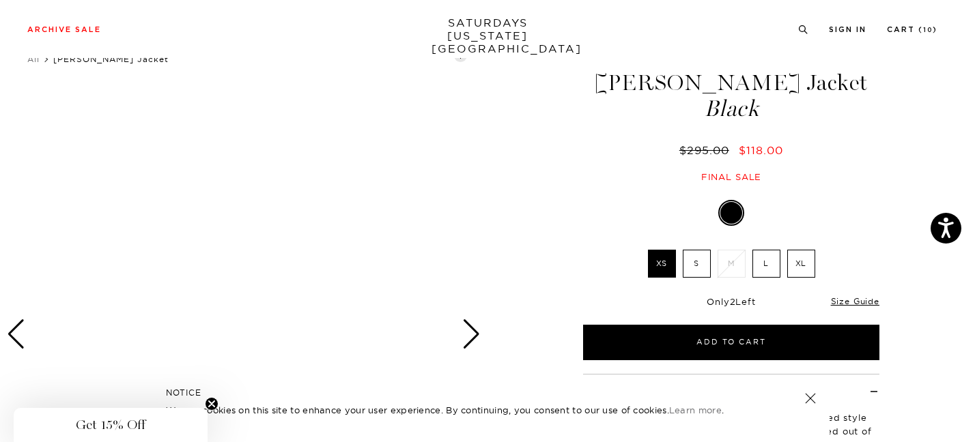
scroll to position [37, 0]
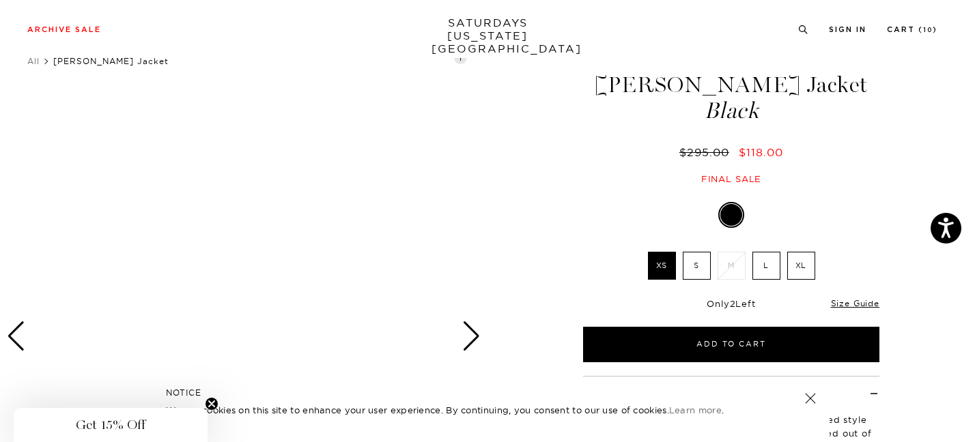
click at [468, 330] on div "Next slide" at bounding box center [471, 337] width 18 height 30
click at [18, 343] on div "Previous slide" at bounding box center [16, 337] width 18 height 30
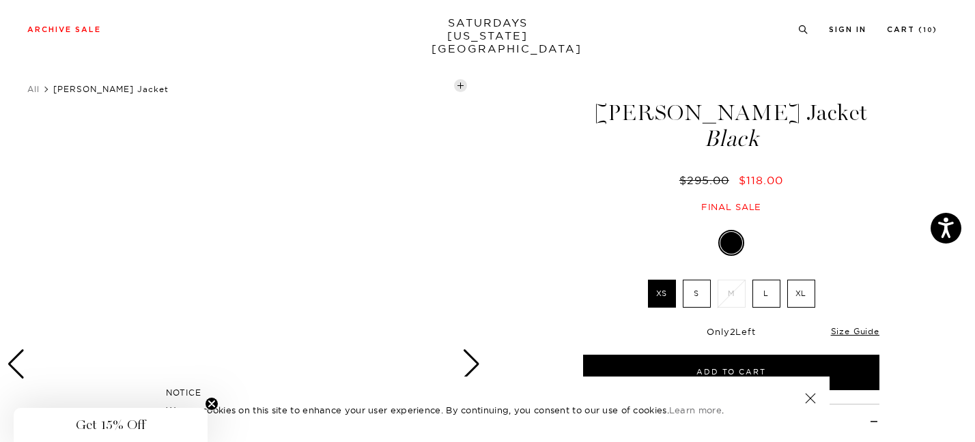
scroll to position [14, 6]
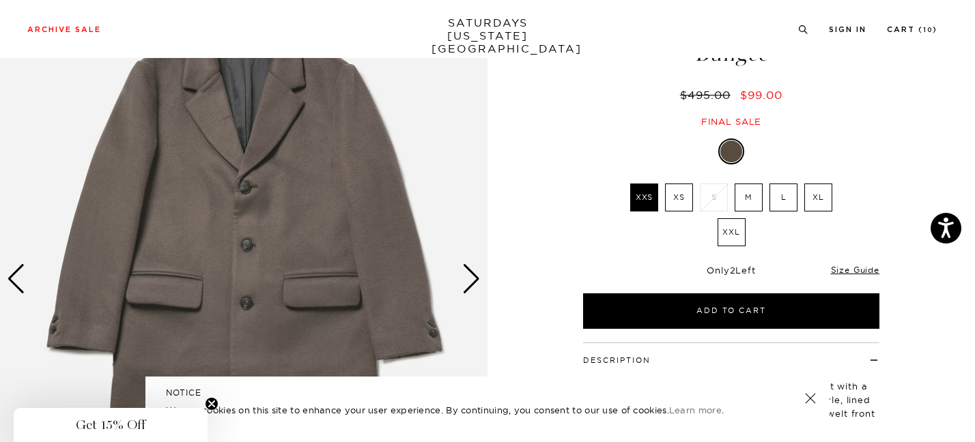
scroll to position [123, 0]
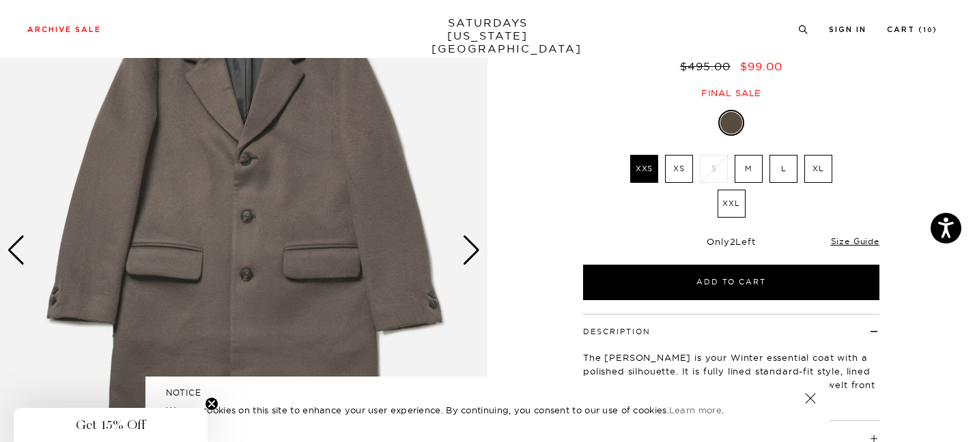
click at [475, 257] on div "Next slide" at bounding box center [471, 251] width 18 height 30
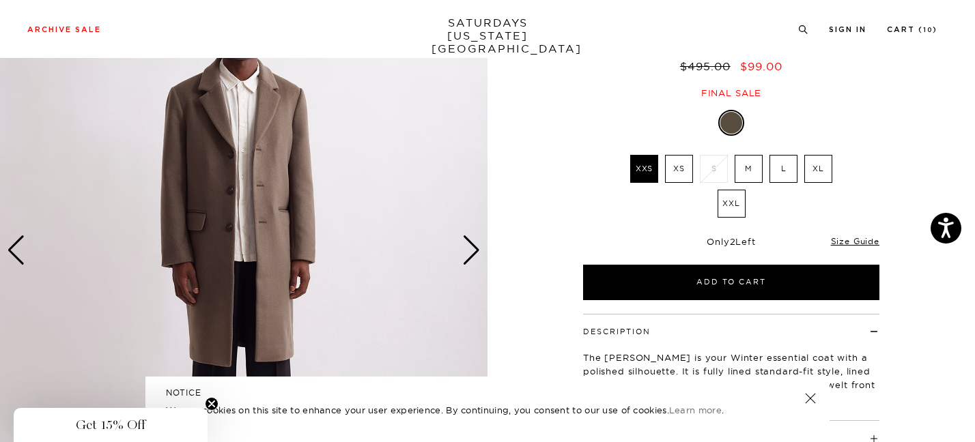
click at [475, 257] on div "Next slide" at bounding box center [471, 251] width 18 height 30
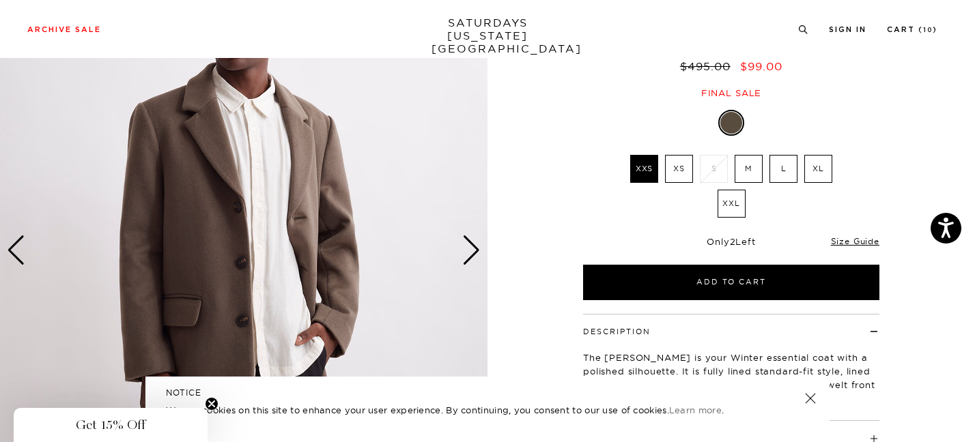
click at [819, 165] on label "XL" at bounding box center [818, 169] width 28 height 28
click at [0, 0] on input "XL" at bounding box center [0, 0] width 0 height 0
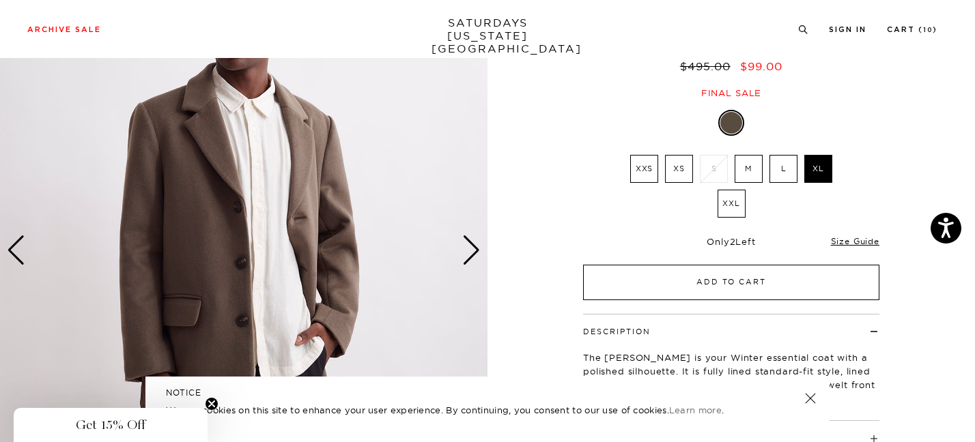
click at [648, 280] on button "Add to Cart" at bounding box center [731, 283] width 296 height 36
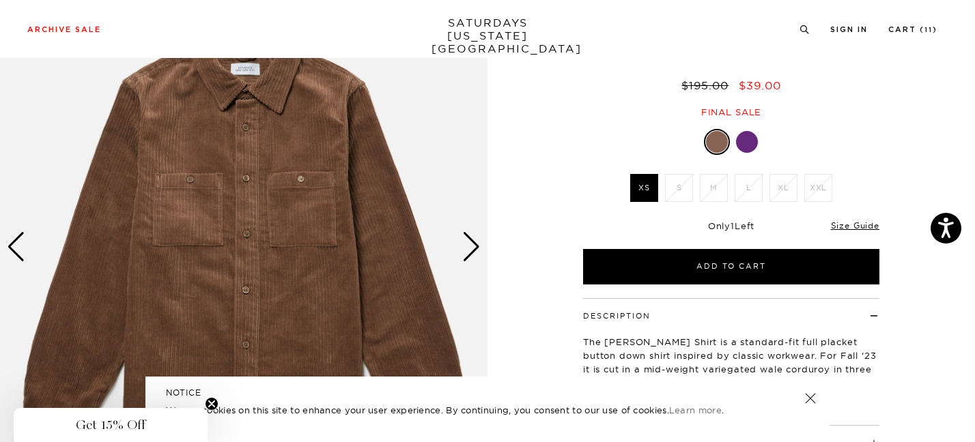
scroll to position [128, 0]
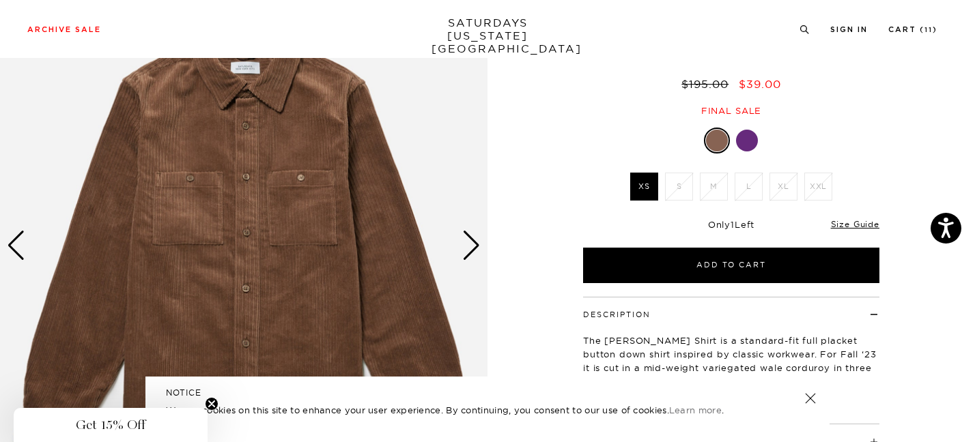
click at [752, 141] on div at bounding box center [747, 141] width 22 height 22
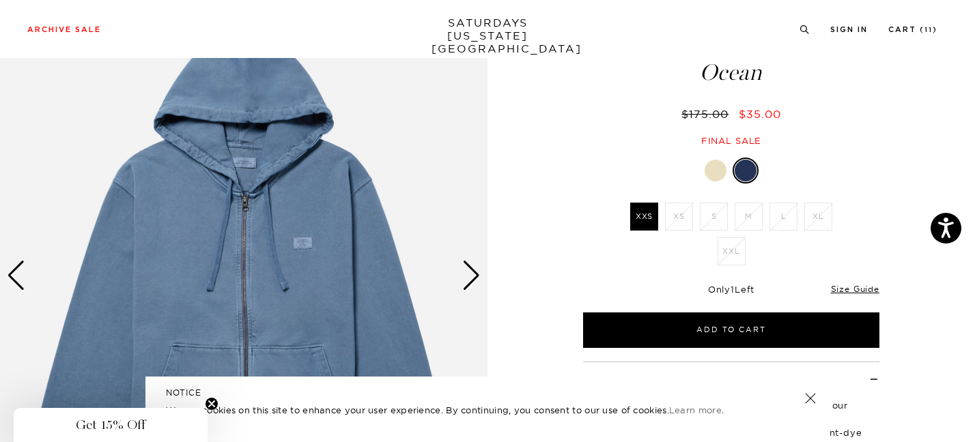
scroll to position [98, 0]
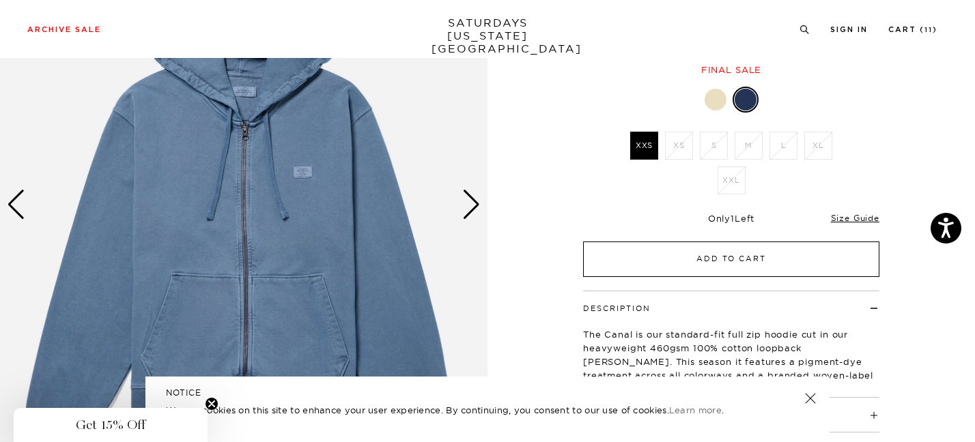
scroll to position [171, 0]
click at [729, 260] on button "Add to Cart" at bounding box center [731, 258] width 296 height 36
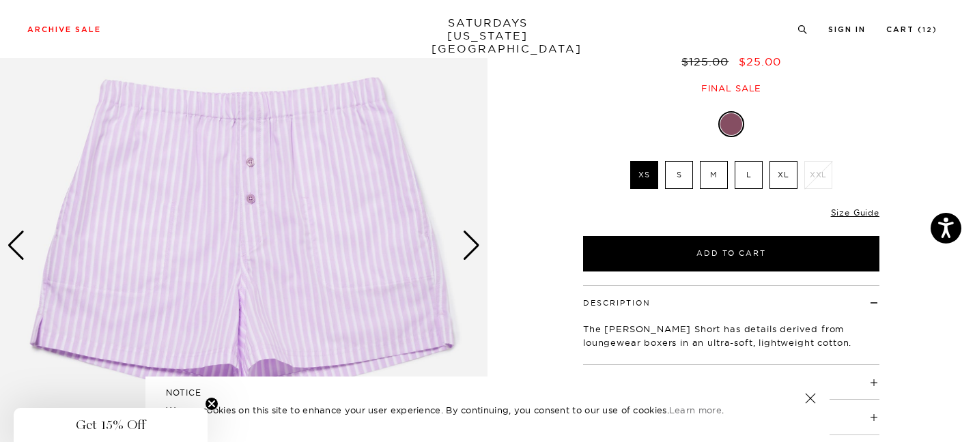
scroll to position [163, 0]
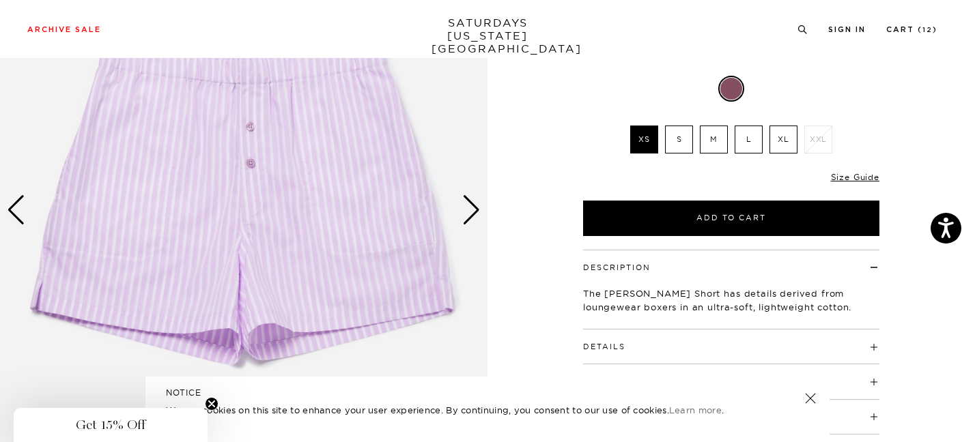
click at [714, 137] on label "M" at bounding box center [714, 140] width 28 height 28
click at [0, 0] on input "M" at bounding box center [0, 0] width 0 height 0
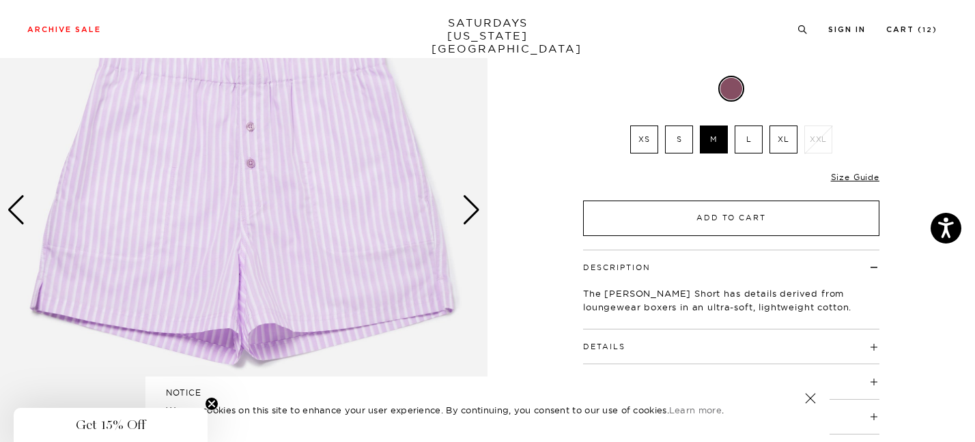
click at [714, 214] on button "Add to Cart" at bounding box center [731, 219] width 296 height 36
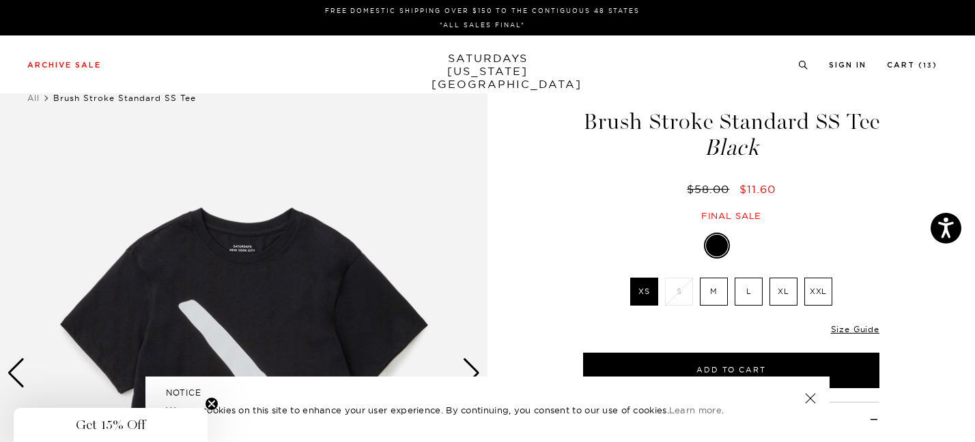
click at [713, 283] on label "M" at bounding box center [714, 292] width 28 height 28
click at [0, 0] on input "M" at bounding box center [0, 0] width 0 height 0
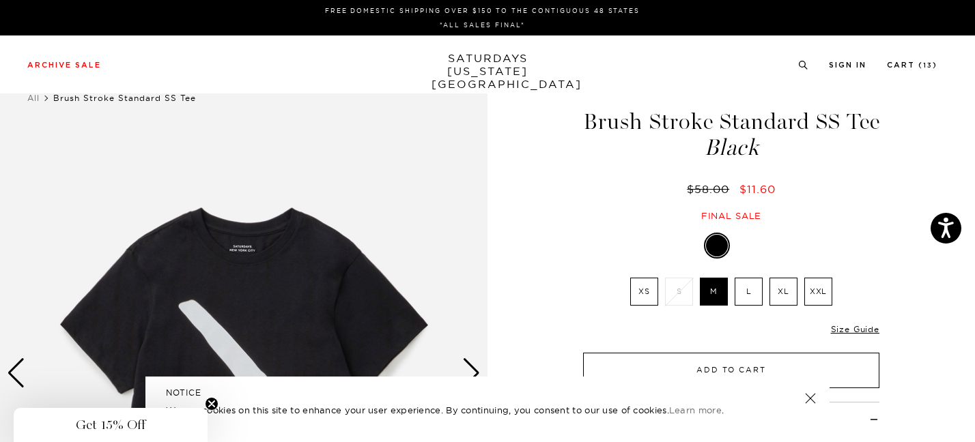
click at [692, 364] on button "Add to Cart" at bounding box center [731, 371] width 296 height 36
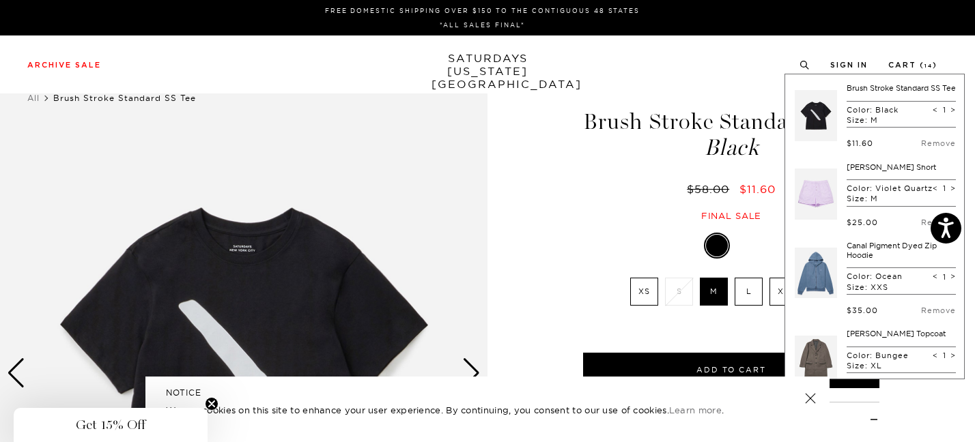
click at [17, 378] on div "Previous slide" at bounding box center [16, 373] width 18 height 30
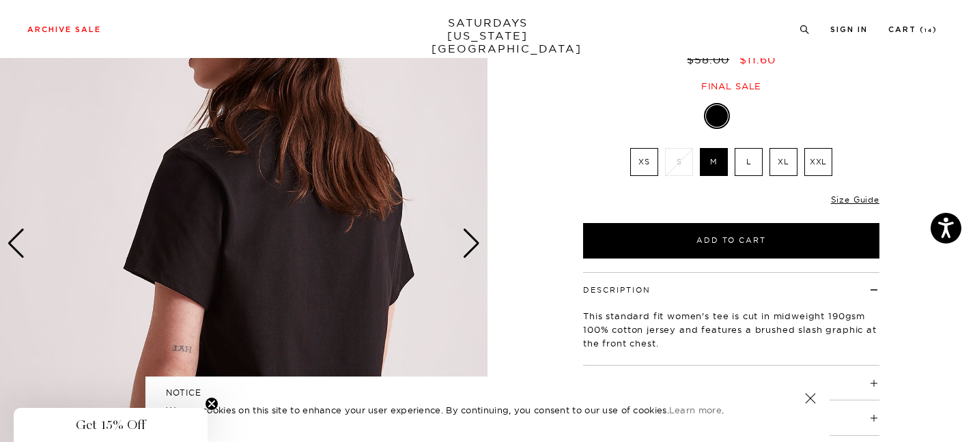
scroll to position [128, 0]
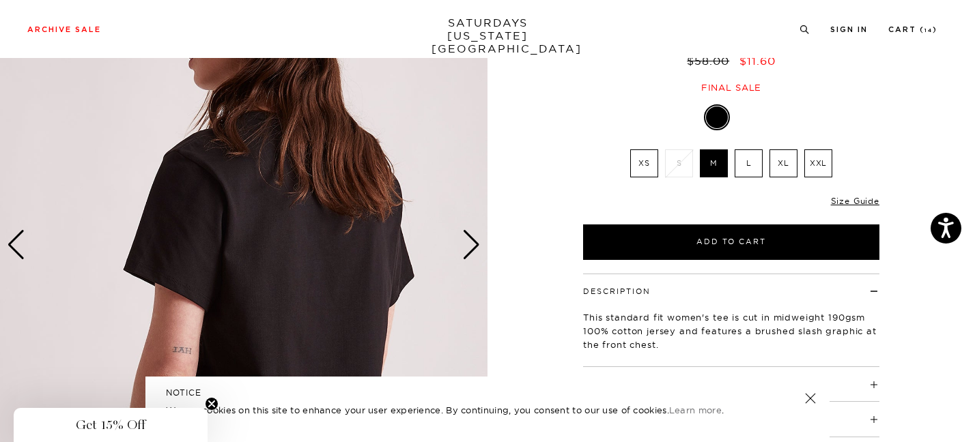
click at [28, 259] on img at bounding box center [244, 246] width 488 height 610
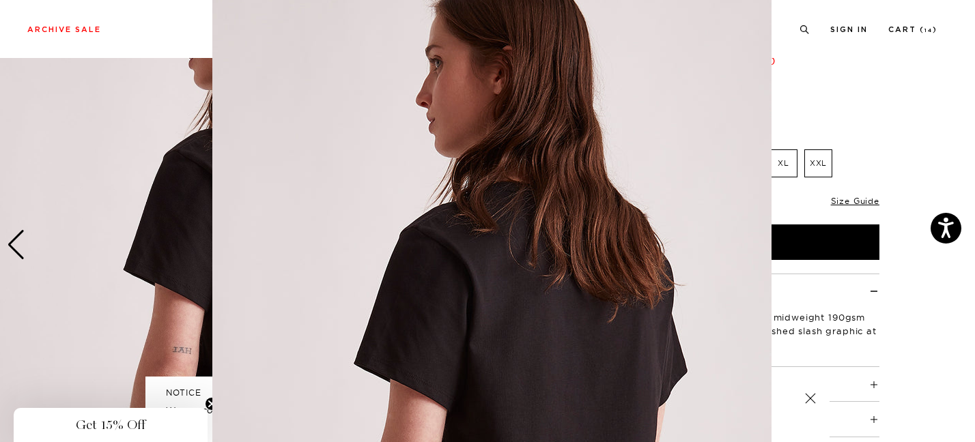
scroll to position [10, 0]
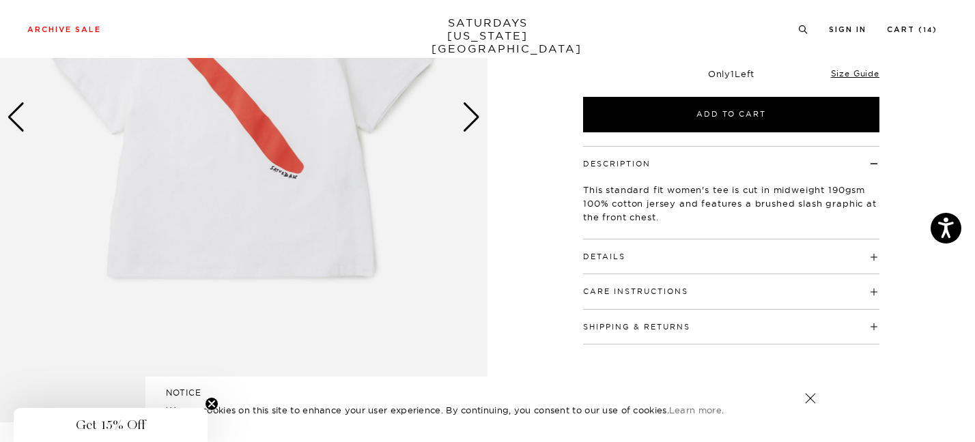
scroll to position [249, 0]
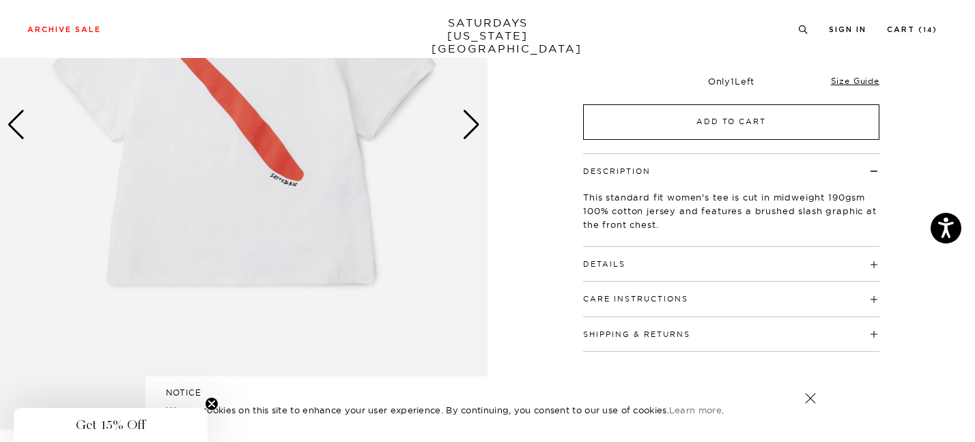
click at [673, 126] on button "Add to Cart" at bounding box center [731, 122] width 296 height 36
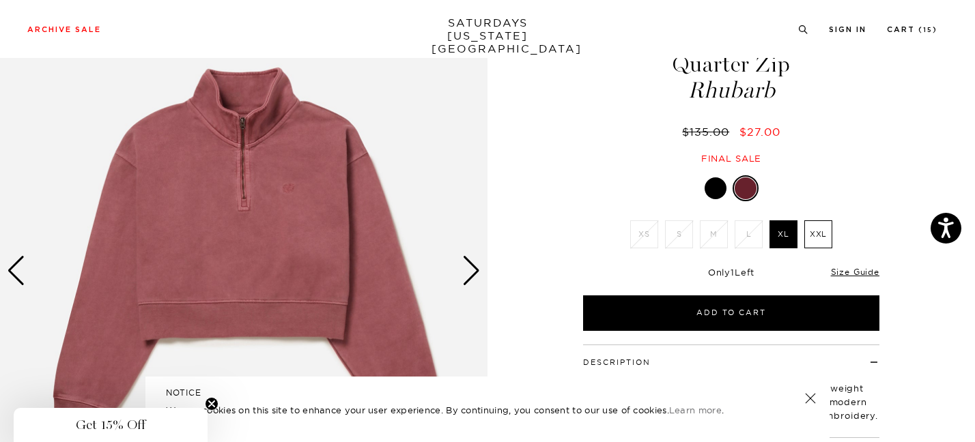
scroll to position [102, 1]
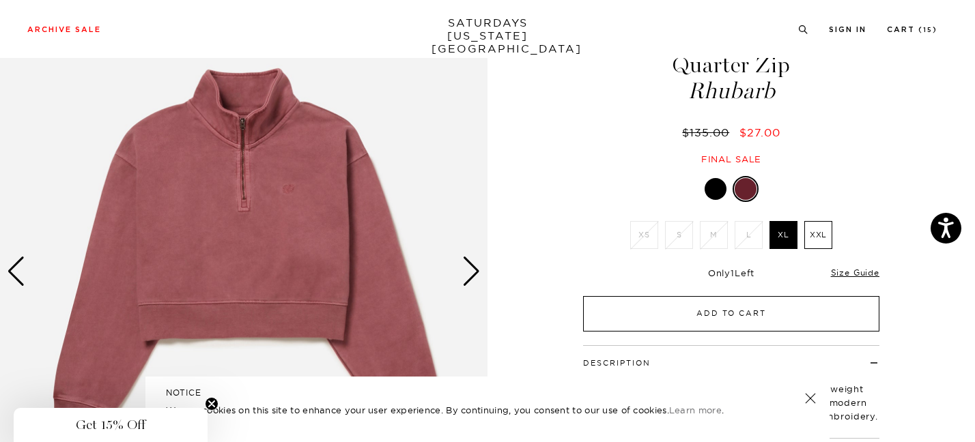
click at [692, 296] on button "Add to Cart" at bounding box center [731, 314] width 296 height 36
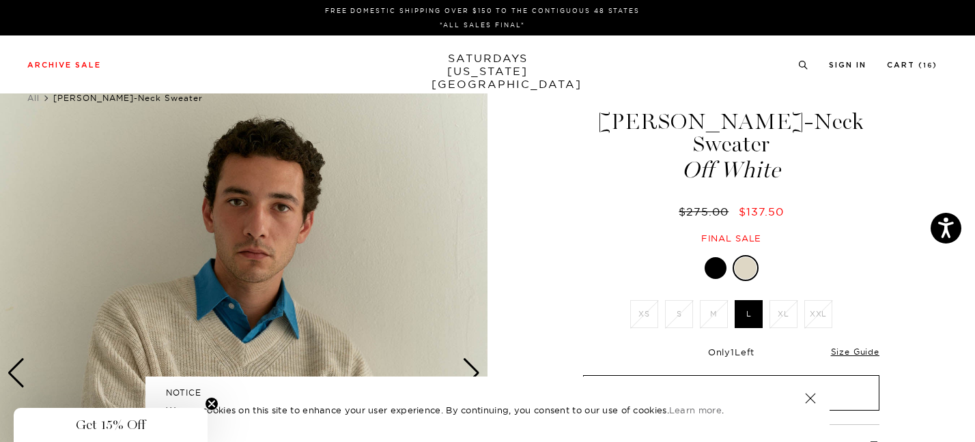
click at [640, 376] on button "Add to Cart" at bounding box center [731, 394] width 296 height 36
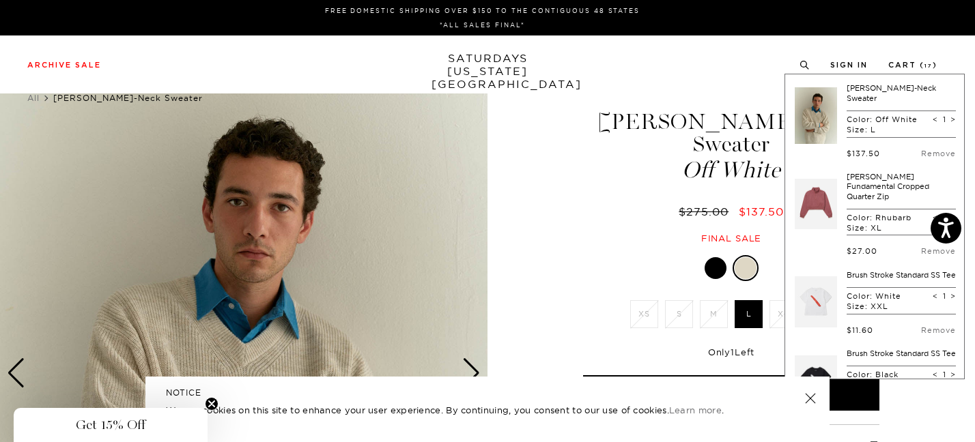
click at [495, 68] on link "SATURDAYS [US_STATE][GEOGRAPHIC_DATA]" at bounding box center [488, 71] width 113 height 39
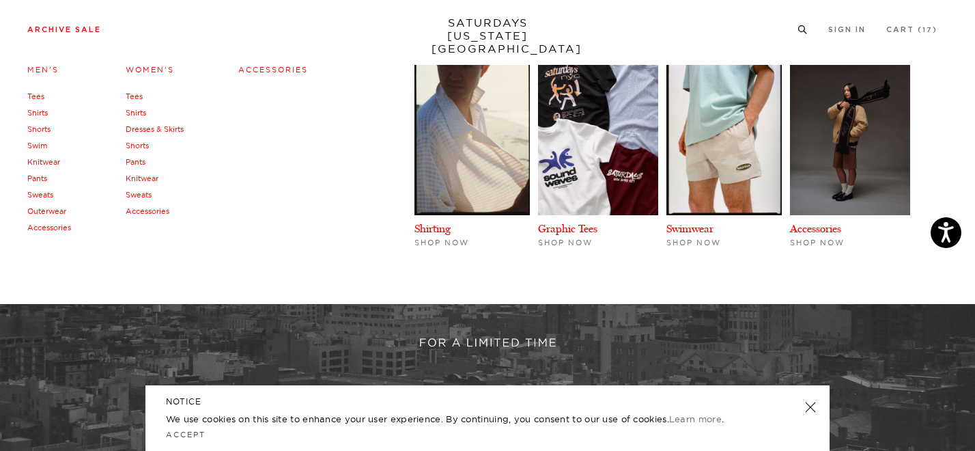
scroll to position [173, 0]
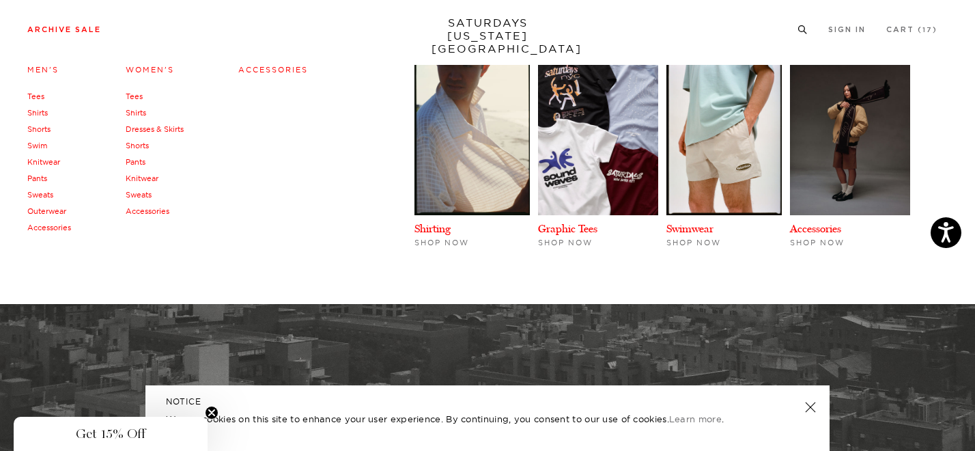
click at [66, 223] on link "Accessories" at bounding box center [49, 228] width 44 height 10
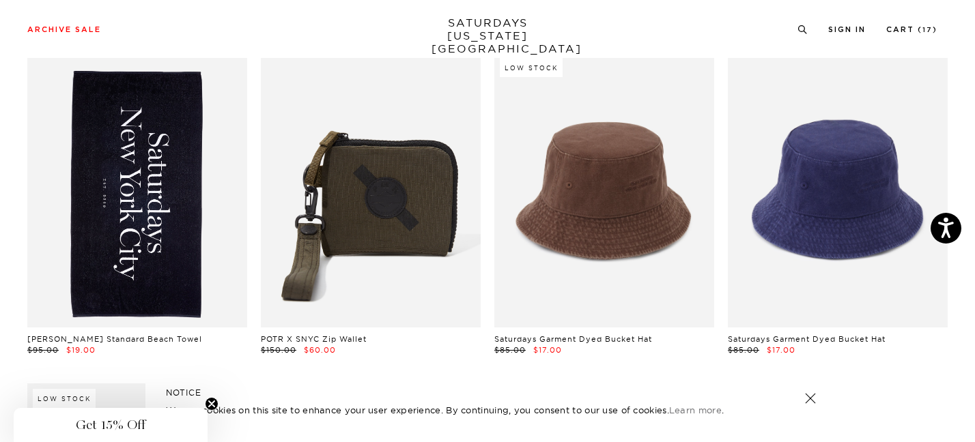
scroll to position [94, 0]
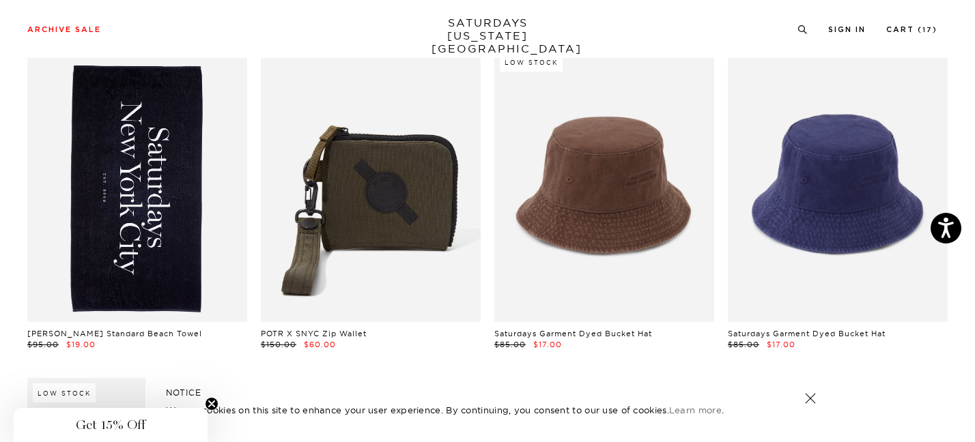
click at [153, 180] on link at bounding box center [137, 184] width 220 height 275
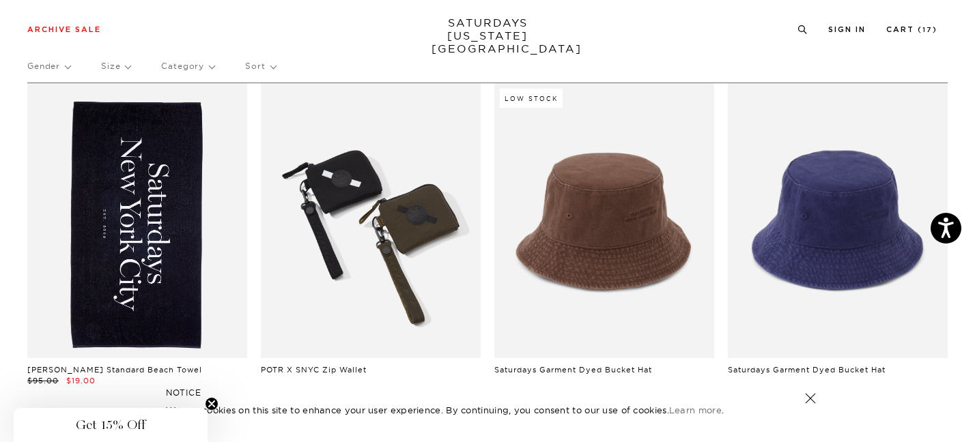
scroll to position [58, 5]
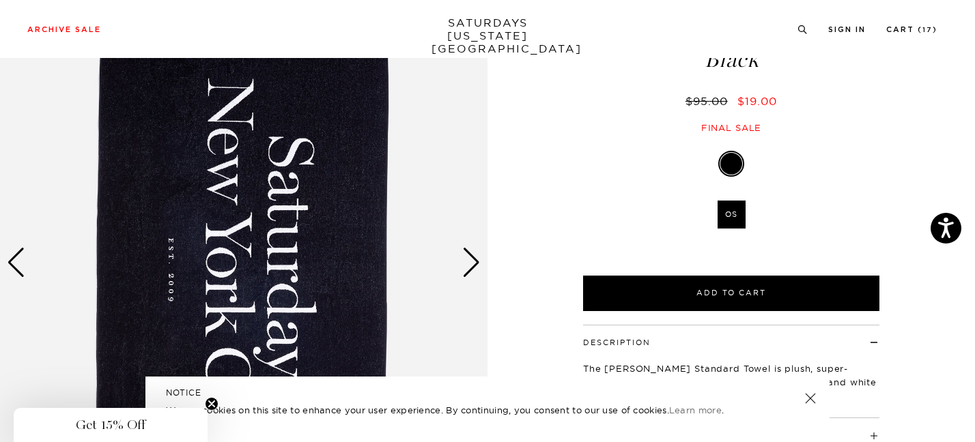
scroll to position [92, 0]
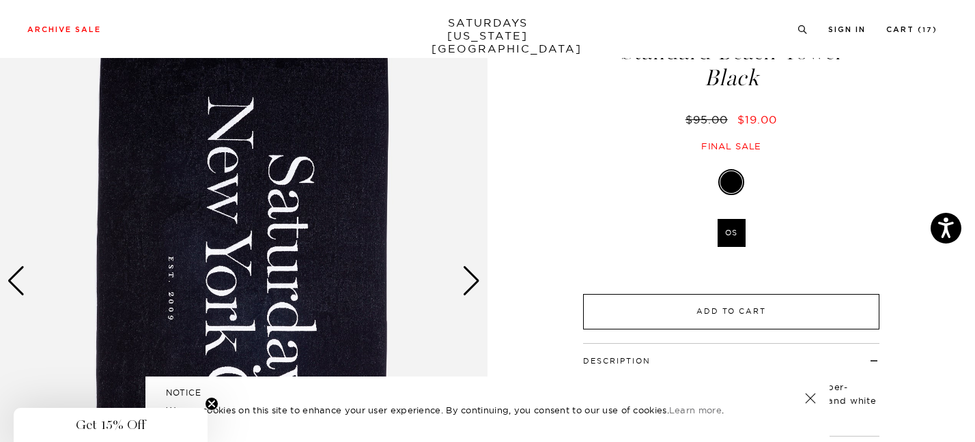
click at [776, 294] on button "Add to Cart" at bounding box center [731, 312] width 296 height 36
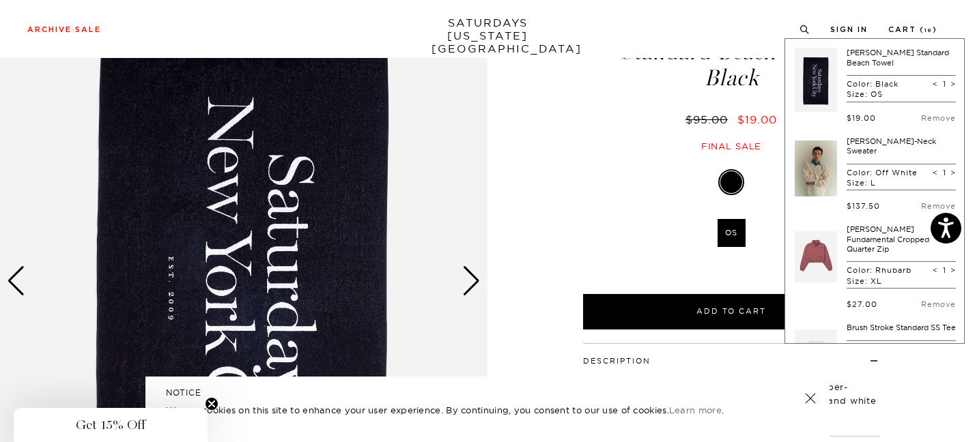
click at [20, 287] on div "Previous slide" at bounding box center [16, 281] width 18 height 30
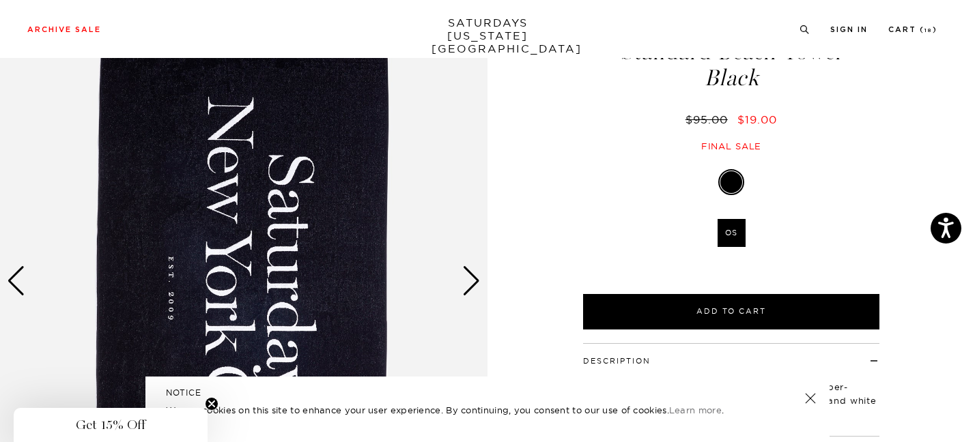
click at [24, 291] on div "Previous slide" at bounding box center [16, 281] width 18 height 30
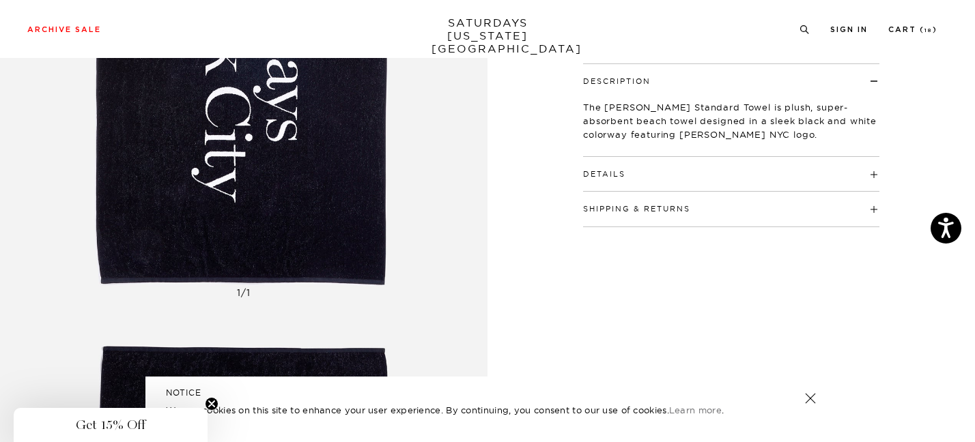
scroll to position [363, 0]
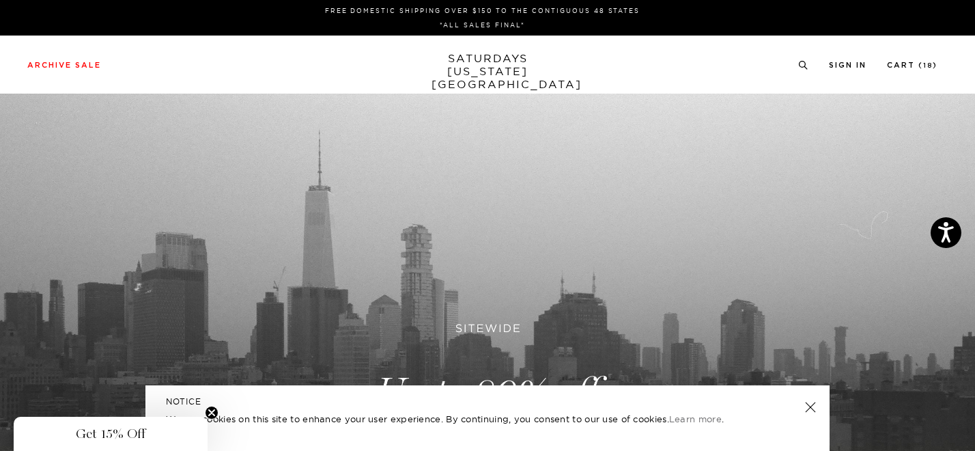
click at [478, 69] on link "SATURDAYS [US_STATE][GEOGRAPHIC_DATA]" at bounding box center [488, 71] width 113 height 39
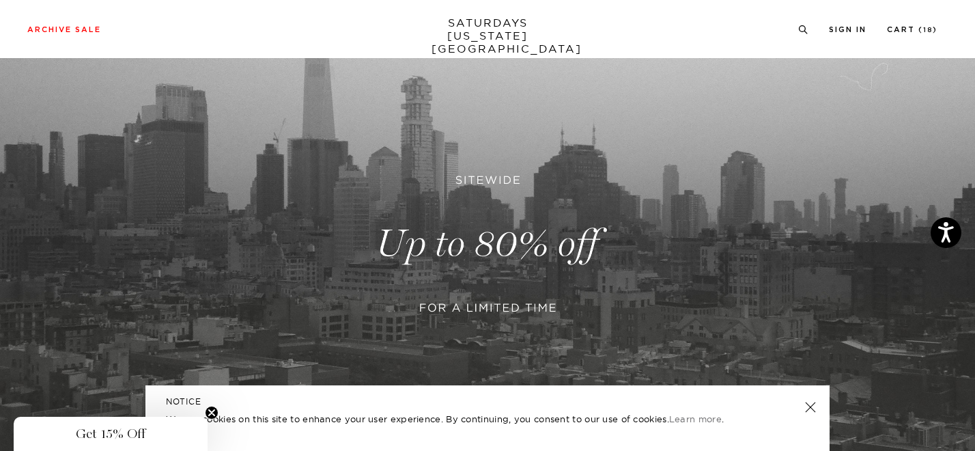
scroll to position [152, 0]
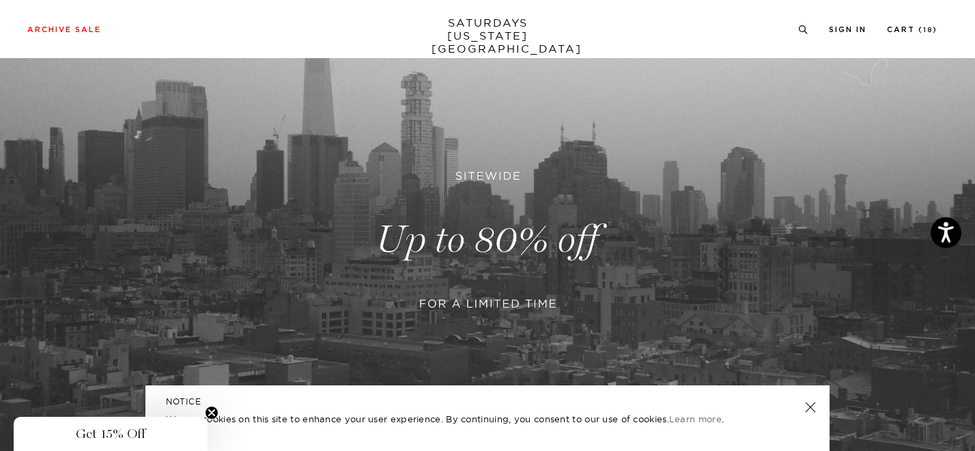
click at [212, 412] on icon "Close teaser" at bounding box center [211, 412] width 5 height 5
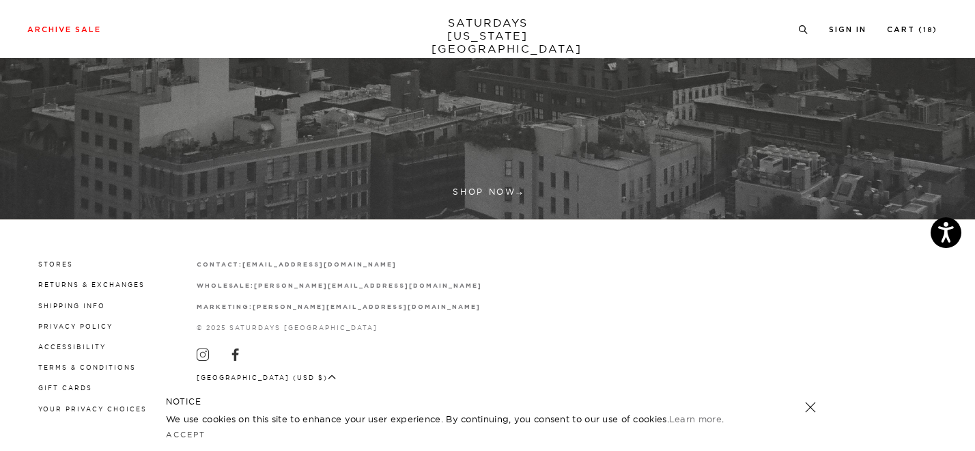
scroll to position [470, 0]
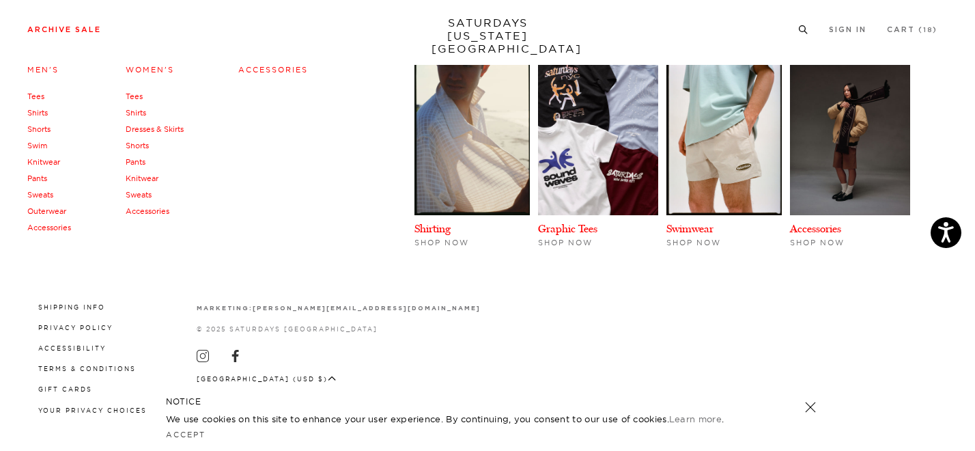
click at [147, 208] on link "Accessories" at bounding box center [148, 211] width 44 height 10
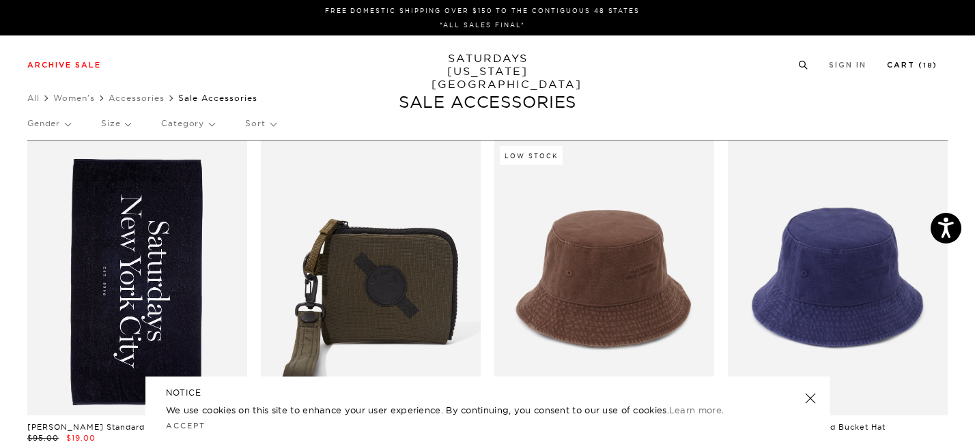
click at [910, 63] on link "Cart ( 18 )" at bounding box center [912, 65] width 51 height 8
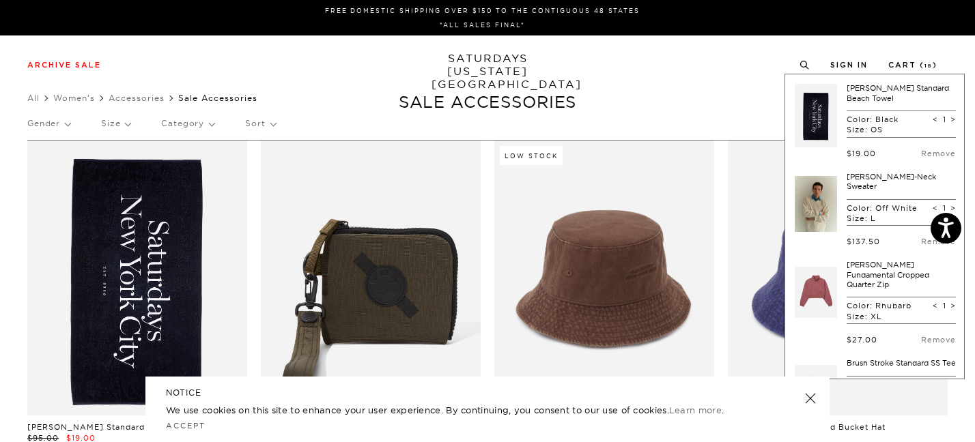
click at [950, 119] on span ">" at bounding box center [952, 120] width 5 height 10
type input "2"
click at [945, 119] on div "< 2 >" at bounding box center [944, 120] width 23 height 10
drag, startPoint x: 945, startPoint y: 119, endPoint x: 921, endPoint y: 123, distance: 24.2
click at [907, 131] on div "Color: Black Size: OS < 2 >" at bounding box center [901, 124] width 109 height 27
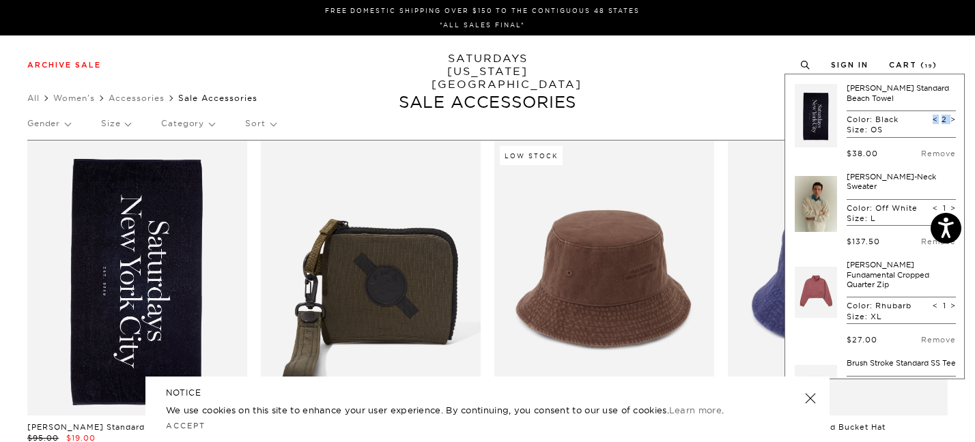
click at [906, 126] on div "Color: Black Size: OS < 2 >" at bounding box center [901, 124] width 109 height 27
click at [950, 118] on span ">" at bounding box center [952, 120] width 5 height 10
type input "3"
click at [950, 119] on span ">" at bounding box center [952, 120] width 5 height 10
type input "4"
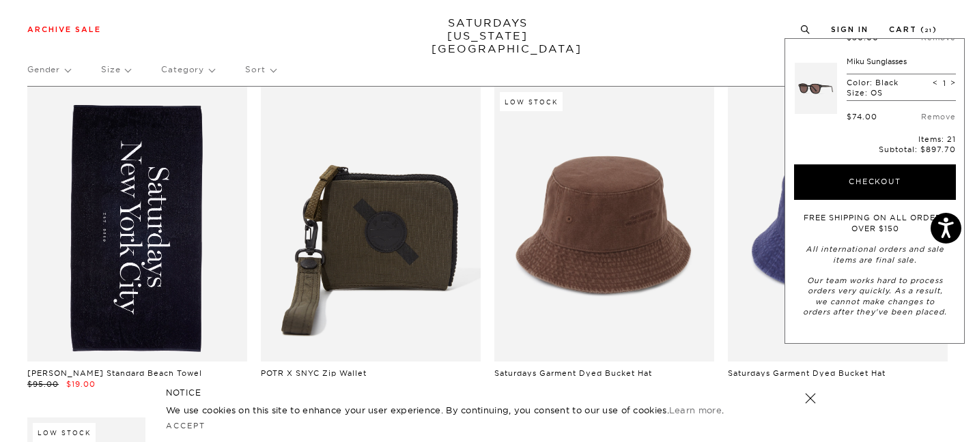
scroll to position [1339, 0]
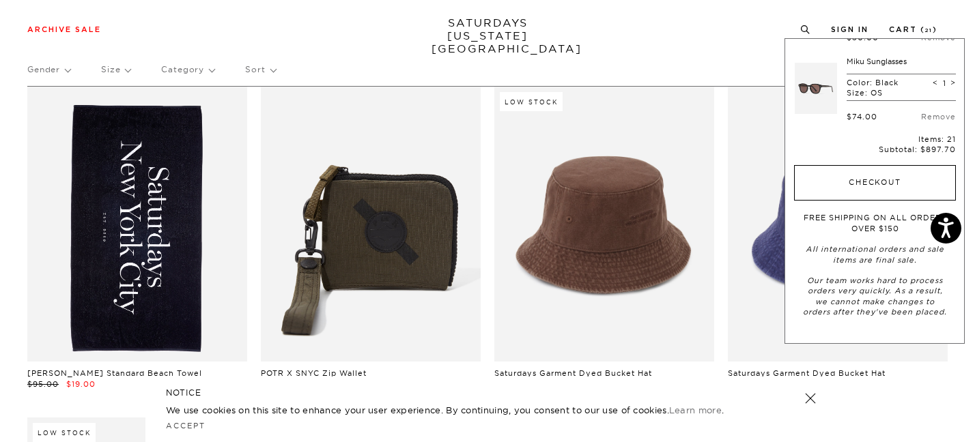
click at [852, 187] on button "Checkout" at bounding box center [875, 183] width 162 height 36
